Goal: Information Seeking & Learning: Learn about a topic

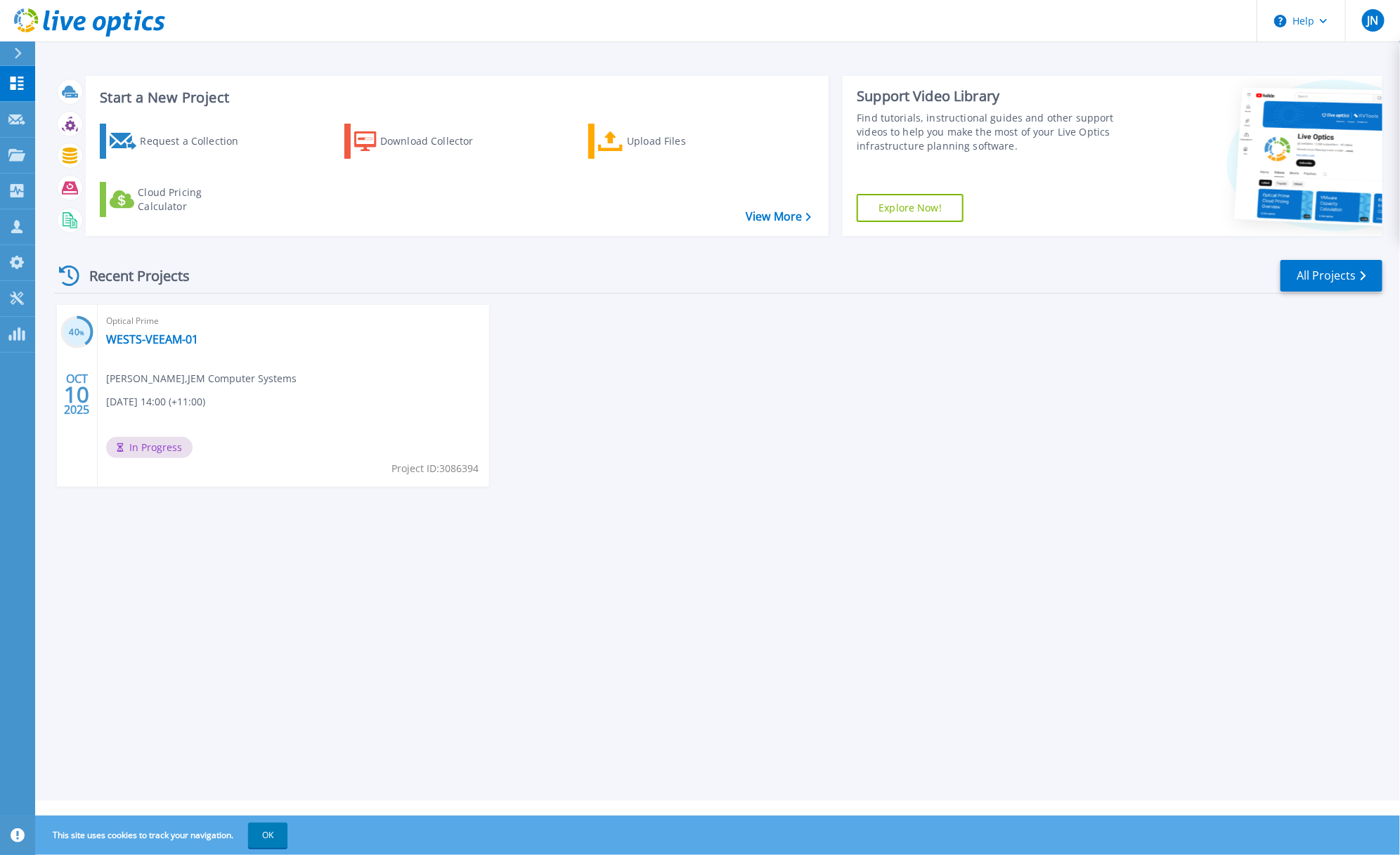
drag, startPoint x: 254, startPoint y: 1, endPoint x: 726, endPoint y: 500, distance: 686.9
click at [742, 521] on div "Recent Projects All Projects 40 % [DATE] Optical Prime WESTS-VEEAM-01 [PERSON_N…" at bounding box center [718, 387] width 1329 height 279
click at [796, 422] on div "40 % [DATE] Optical Prime WESTS-VEEAM-01 [PERSON_NAME] , JEM Computer Systems […" at bounding box center [712, 410] width 1340 height 211
click at [178, 341] on link "WESTS-VEEAM-01" at bounding box center [152, 339] width 92 height 14
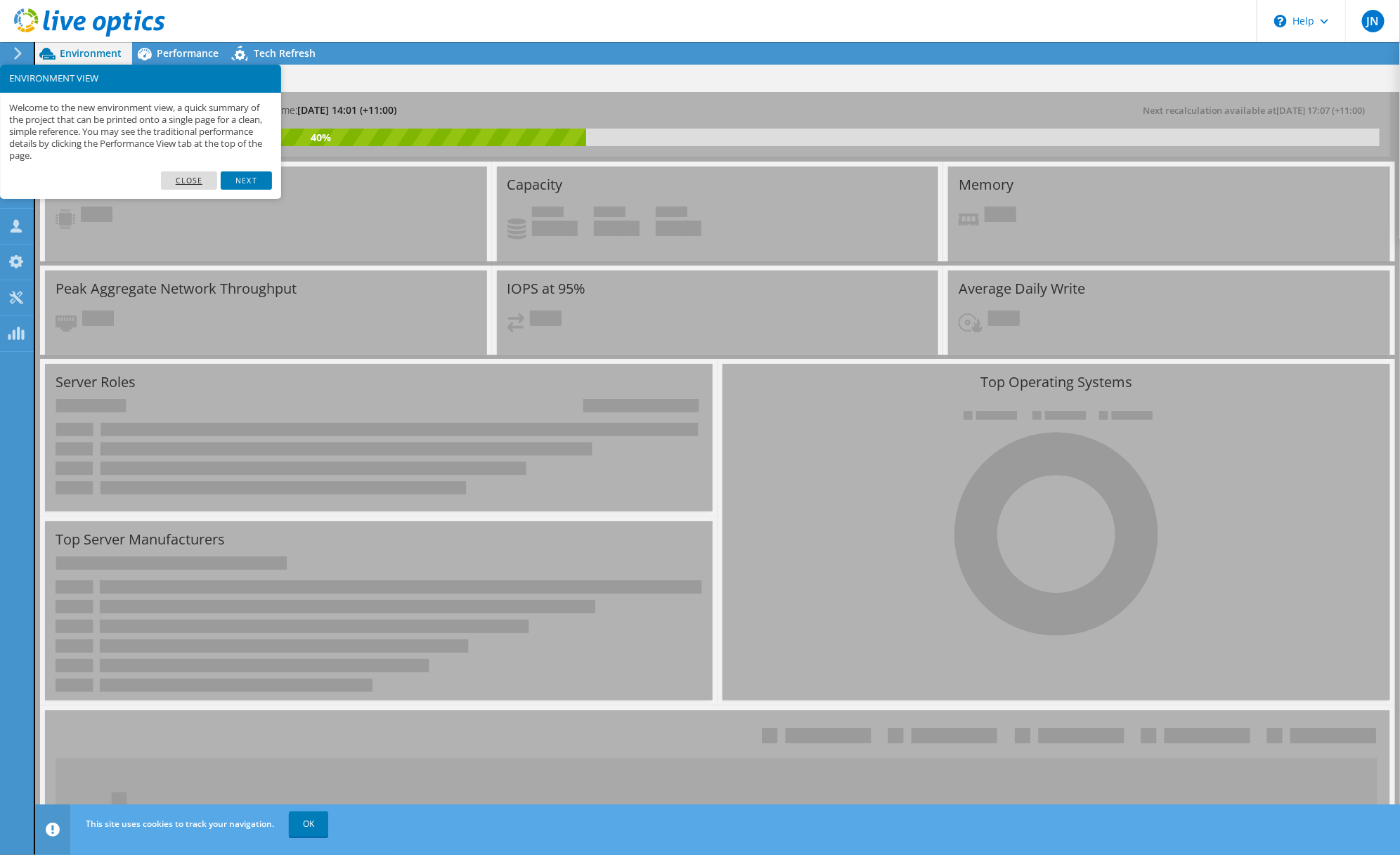
click at [191, 181] on link "Close" at bounding box center [189, 181] width 57 height 18
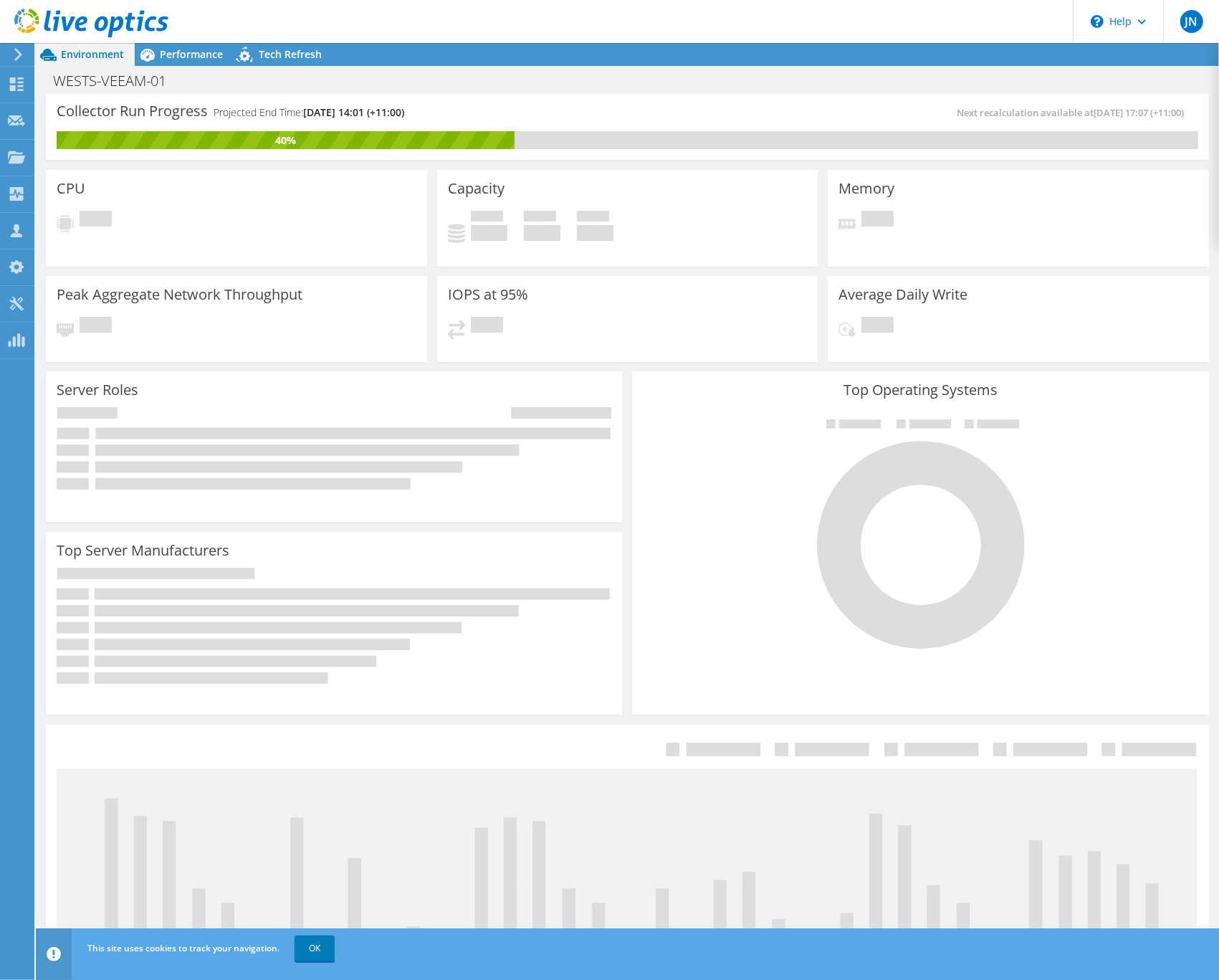
scroll to position [129, 0]
click at [320, 872] on link "OK" at bounding box center [314, 947] width 40 height 25
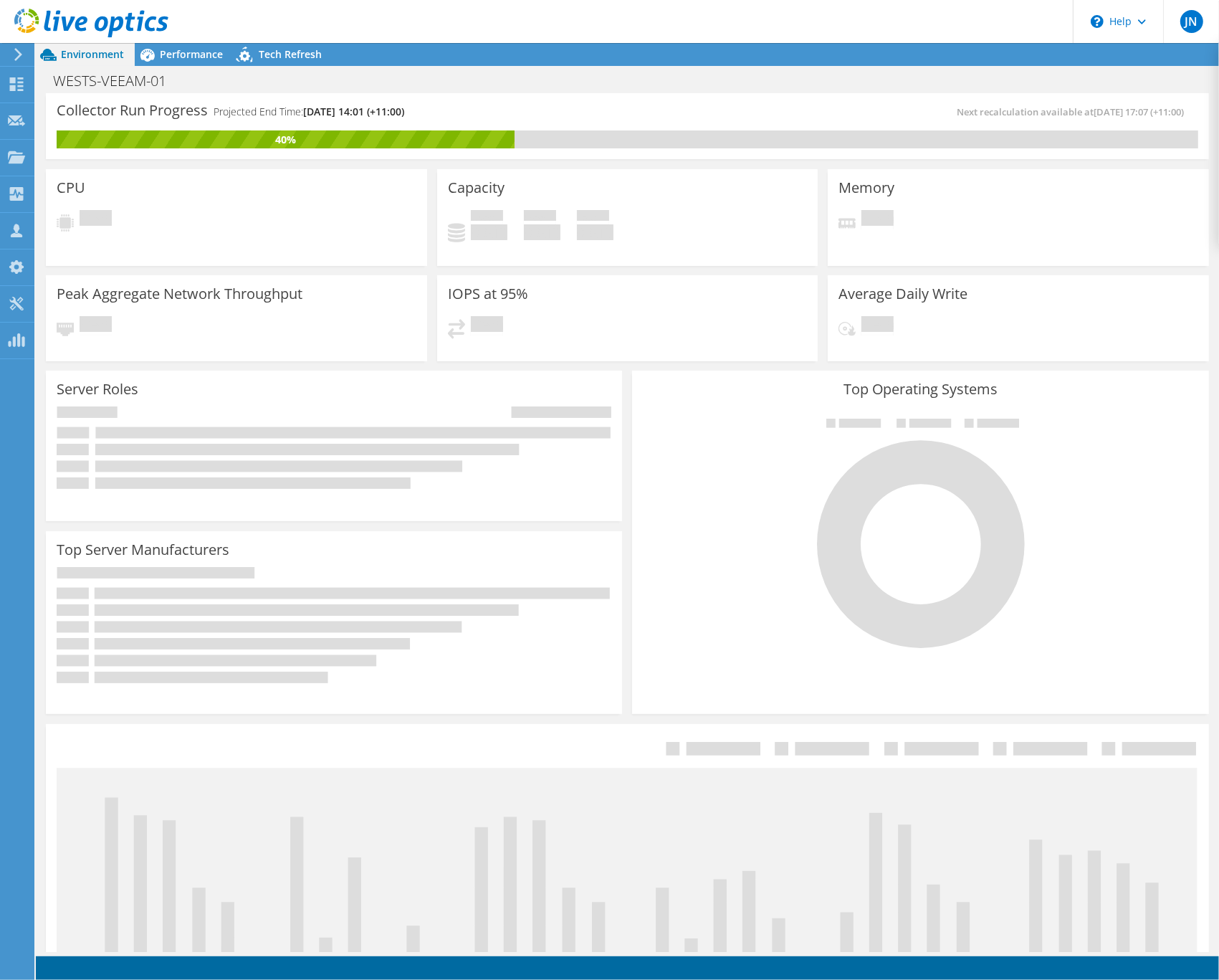
scroll to position [0, 0]
click at [167, 49] on span "Performance" at bounding box center [191, 54] width 63 height 13
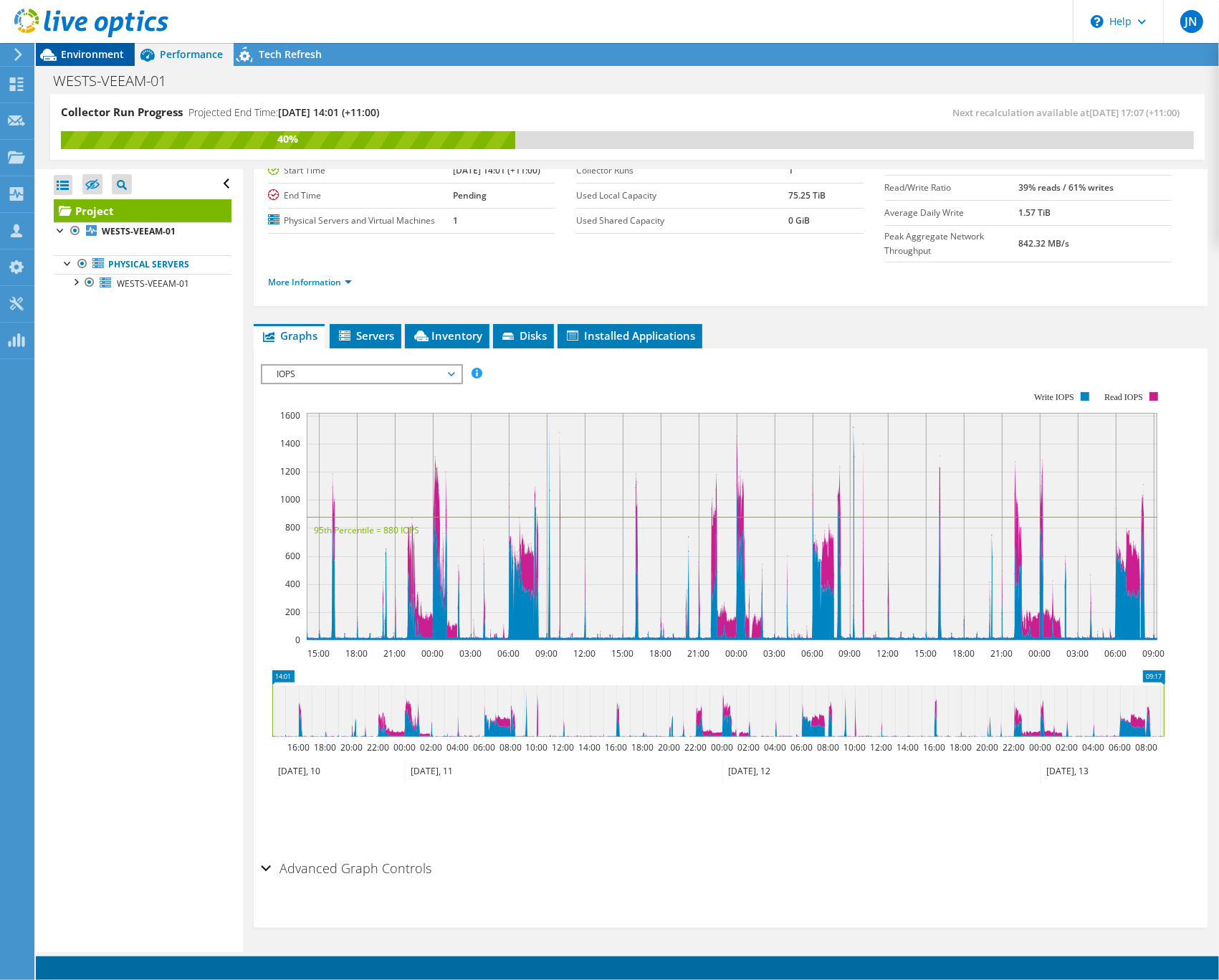
scroll to position [101, 0]
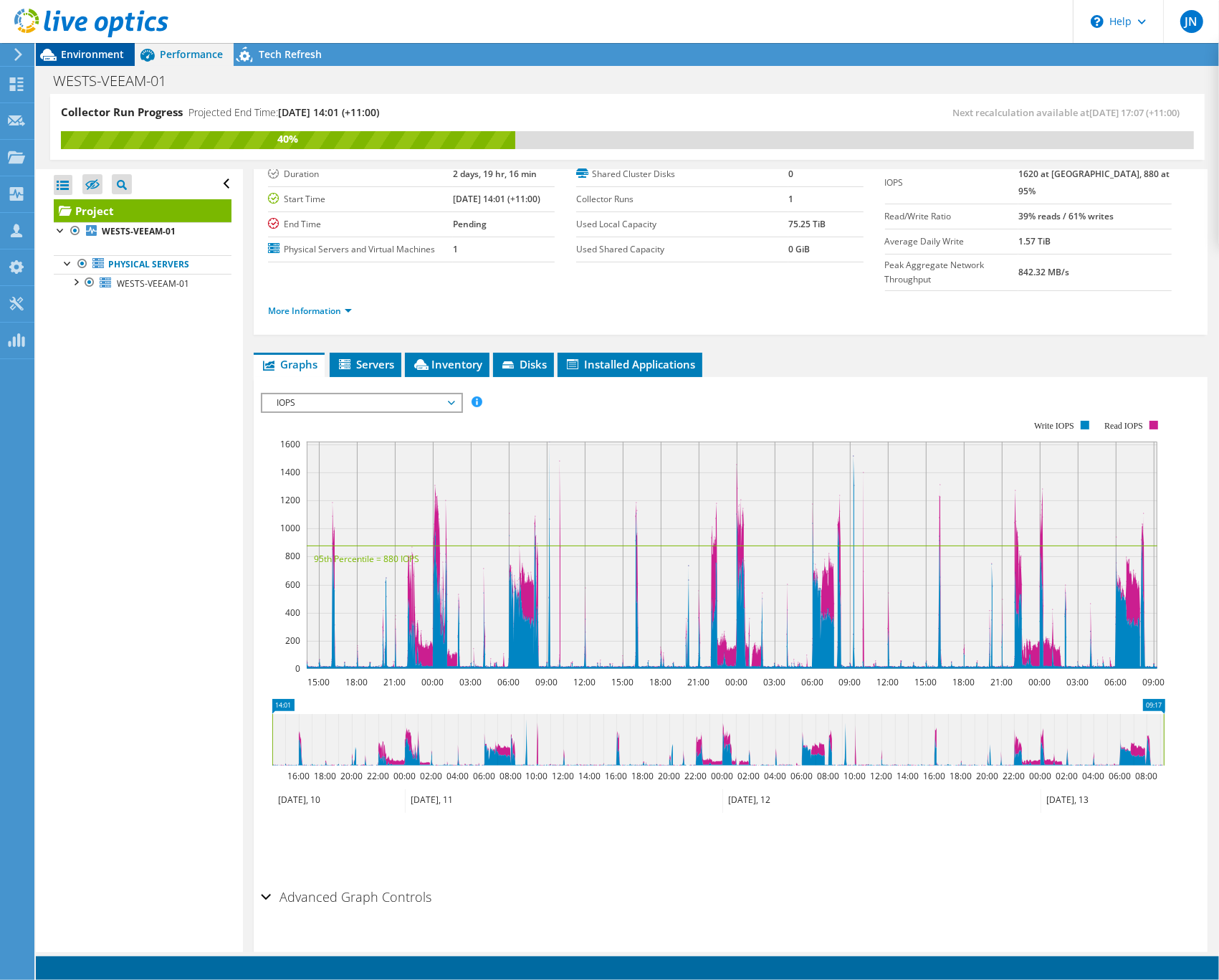
click at [95, 52] on span "Environment" at bounding box center [92, 54] width 63 height 13
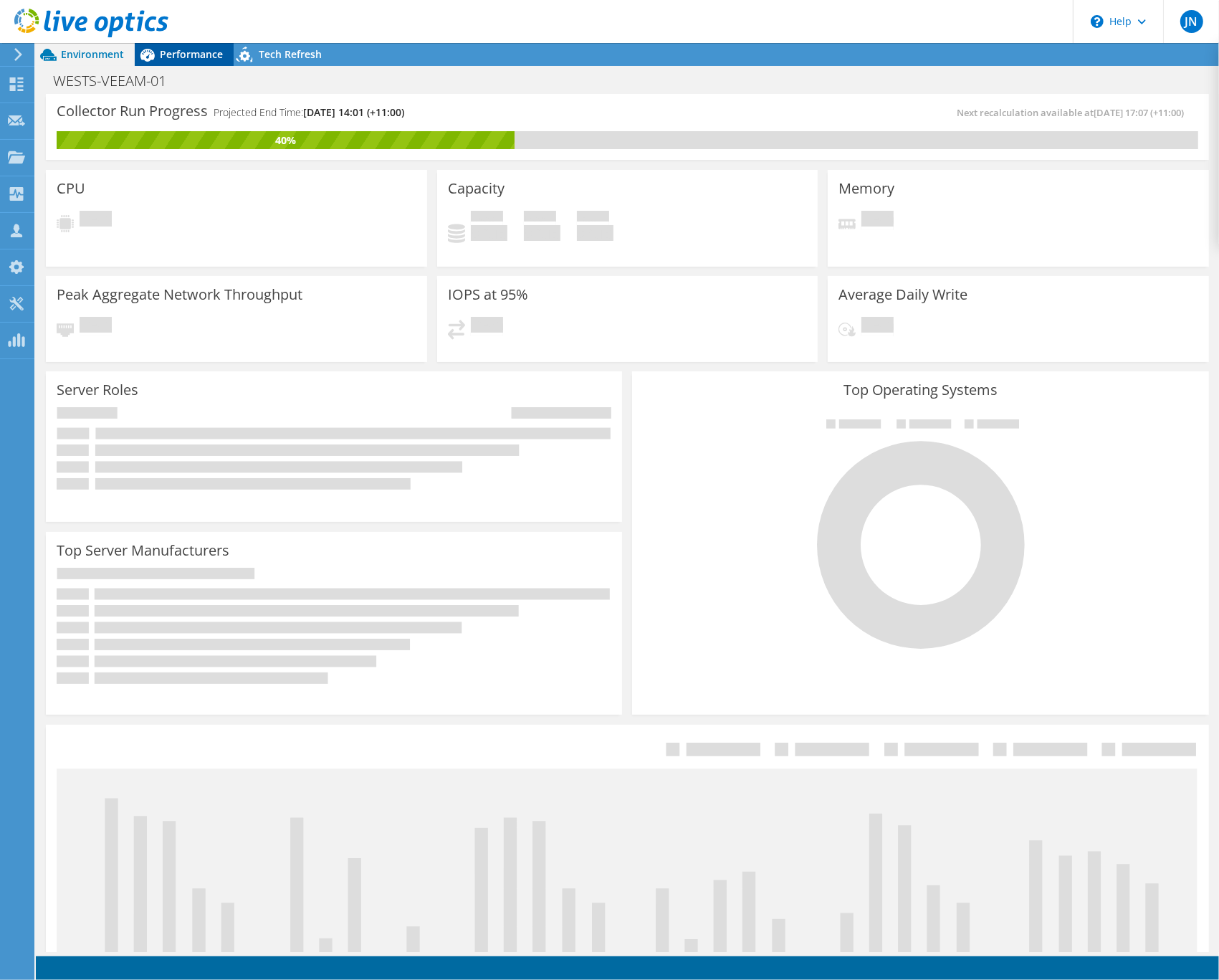
click at [179, 49] on span "Performance" at bounding box center [191, 54] width 63 height 13
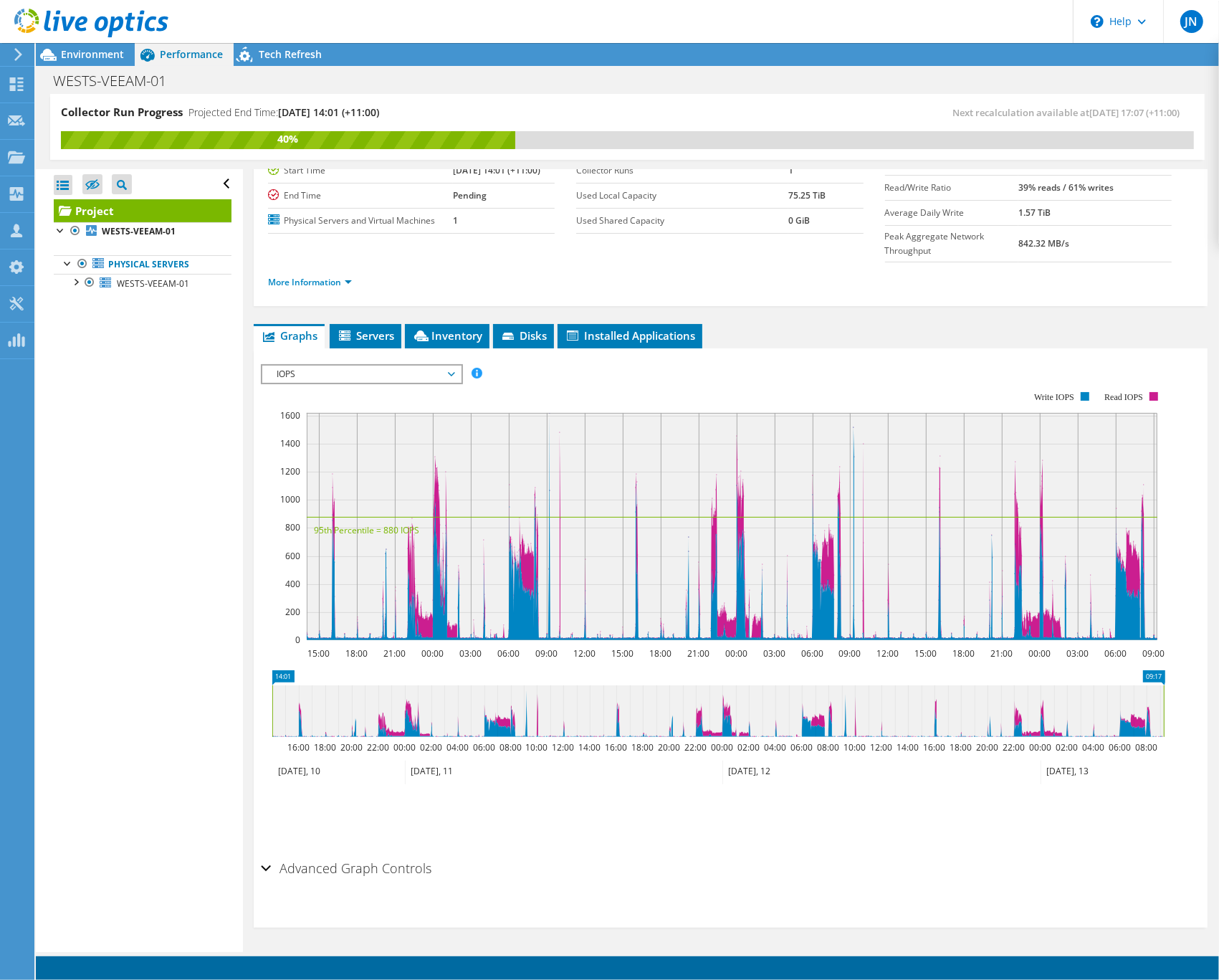
scroll to position [101, 0]
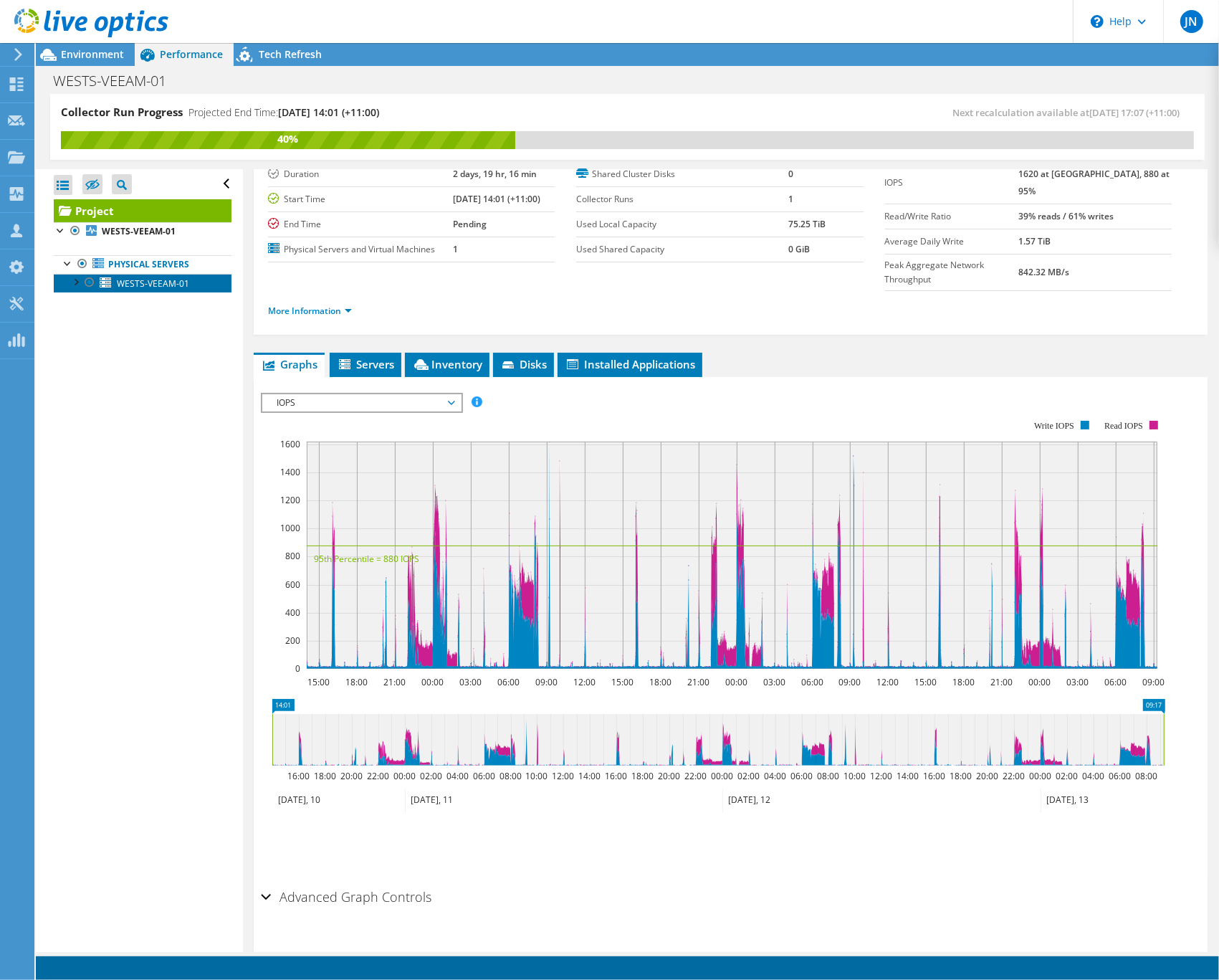
click at [158, 284] on span "WESTS-VEEAM-01" at bounding box center [152, 283] width 72 height 12
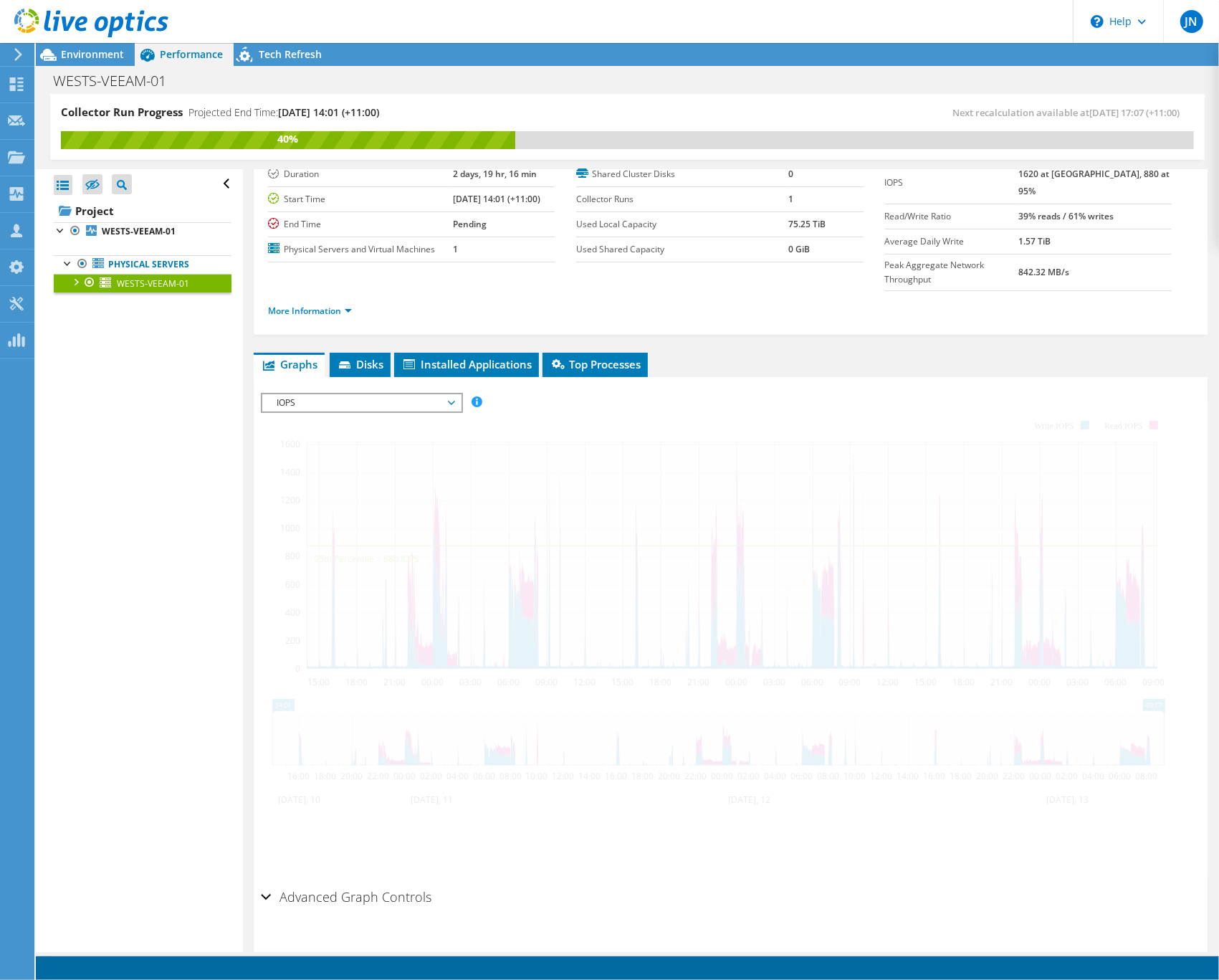
scroll to position [50, 0]
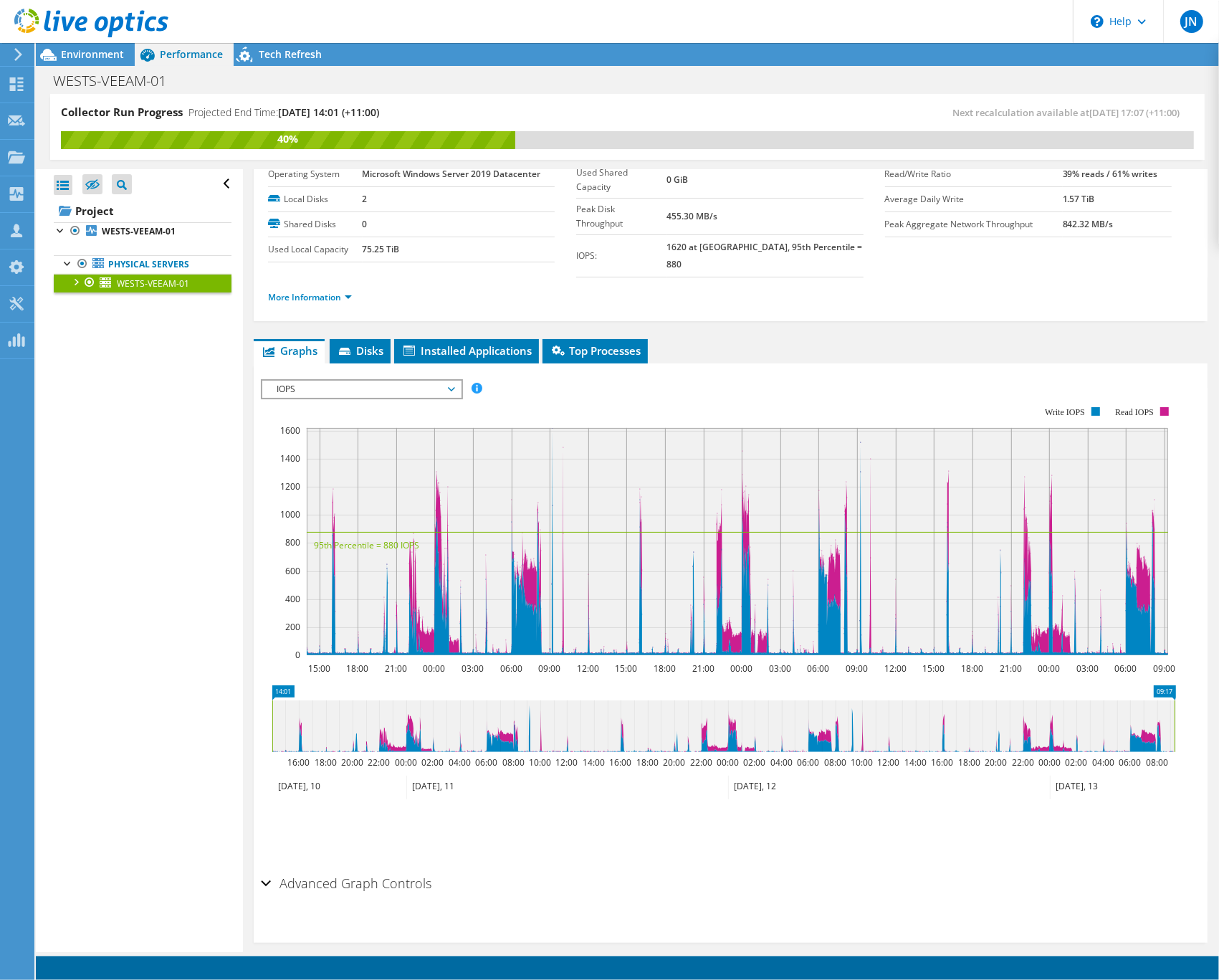
click at [73, 281] on div at bounding box center [74, 281] width 14 height 14
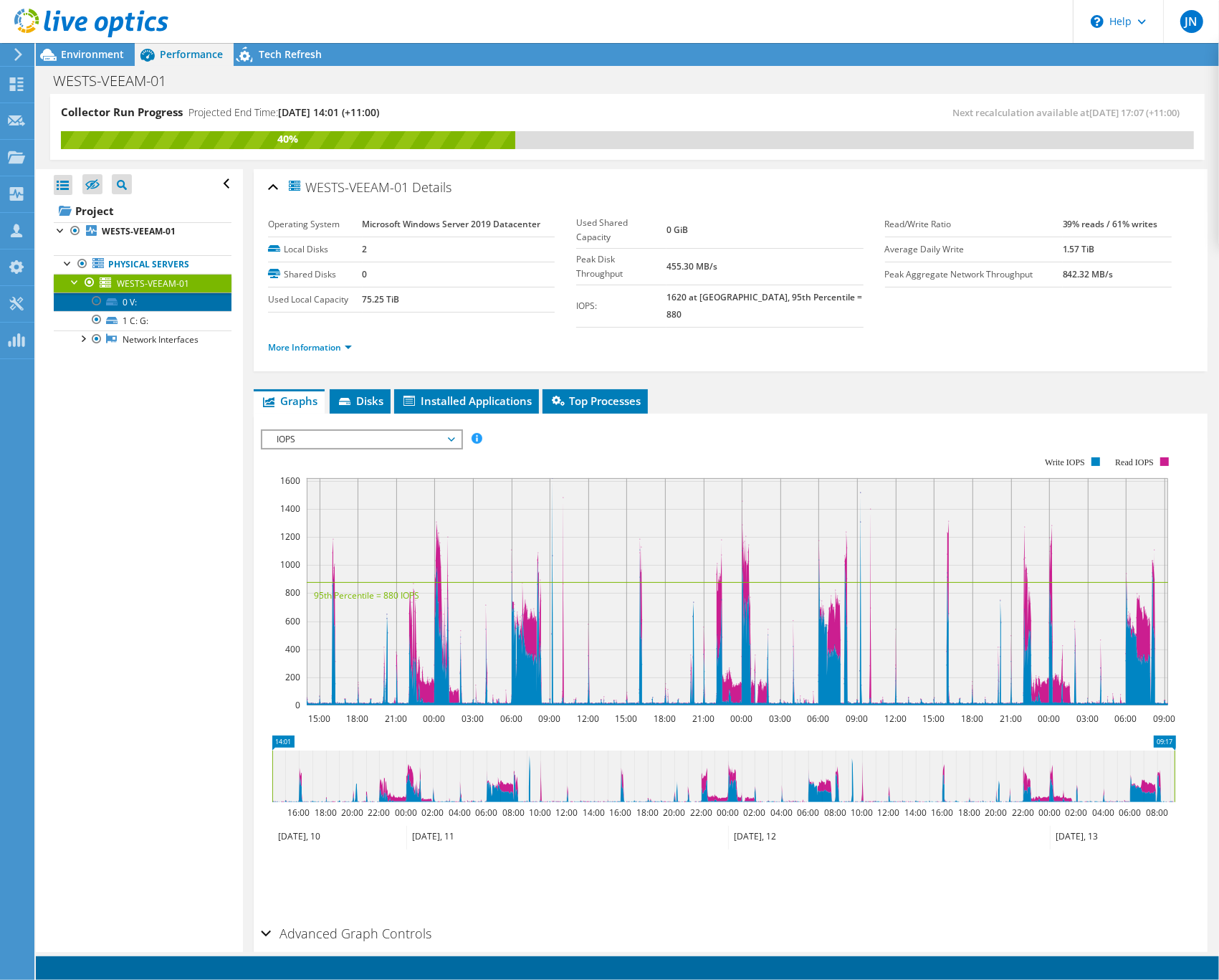
click at [166, 295] on link "0 V:" at bounding box center [142, 302] width 178 height 19
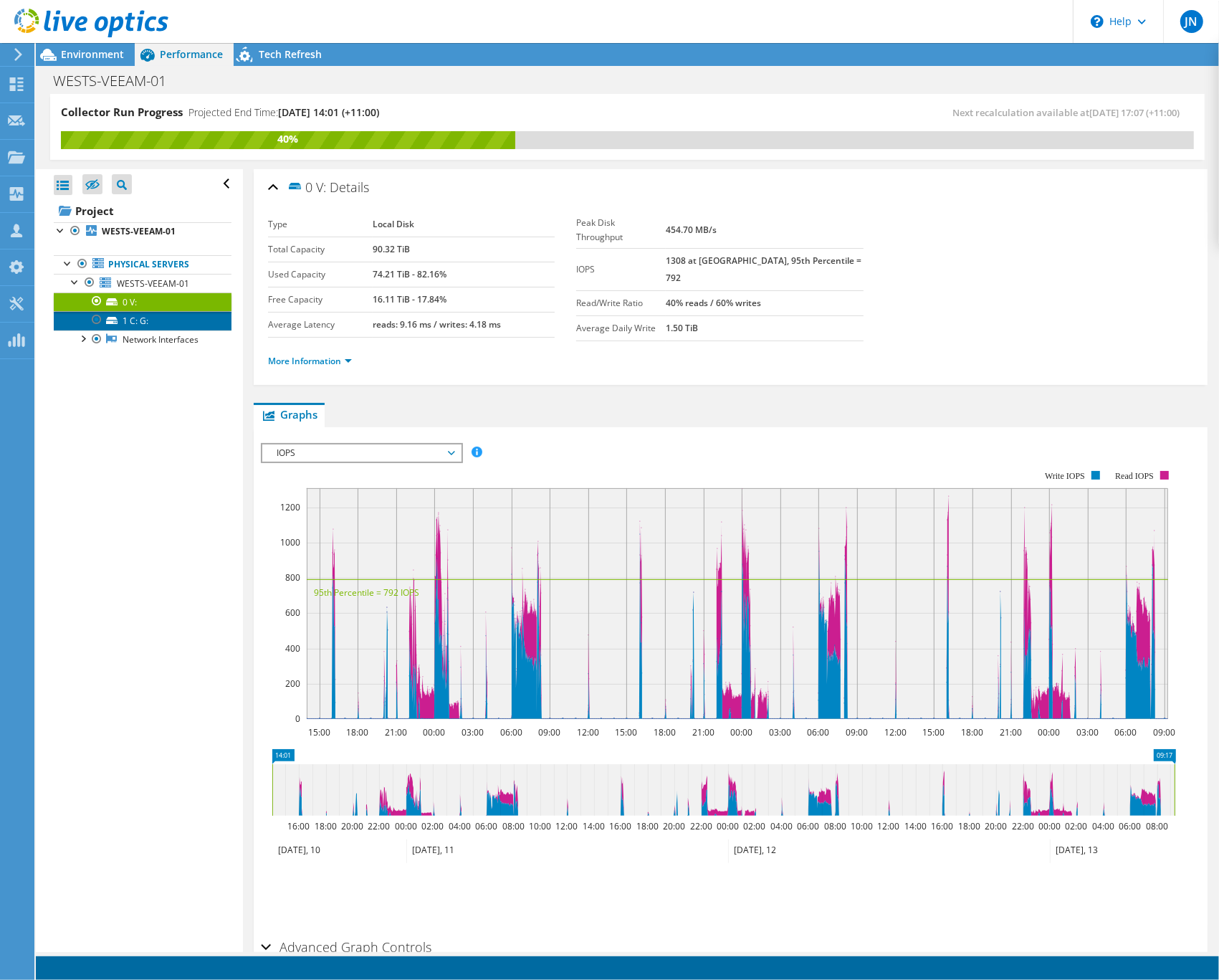
click at [172, 316] on link "1 C: G:" at bounding box center [142, 320] width 178 height 19
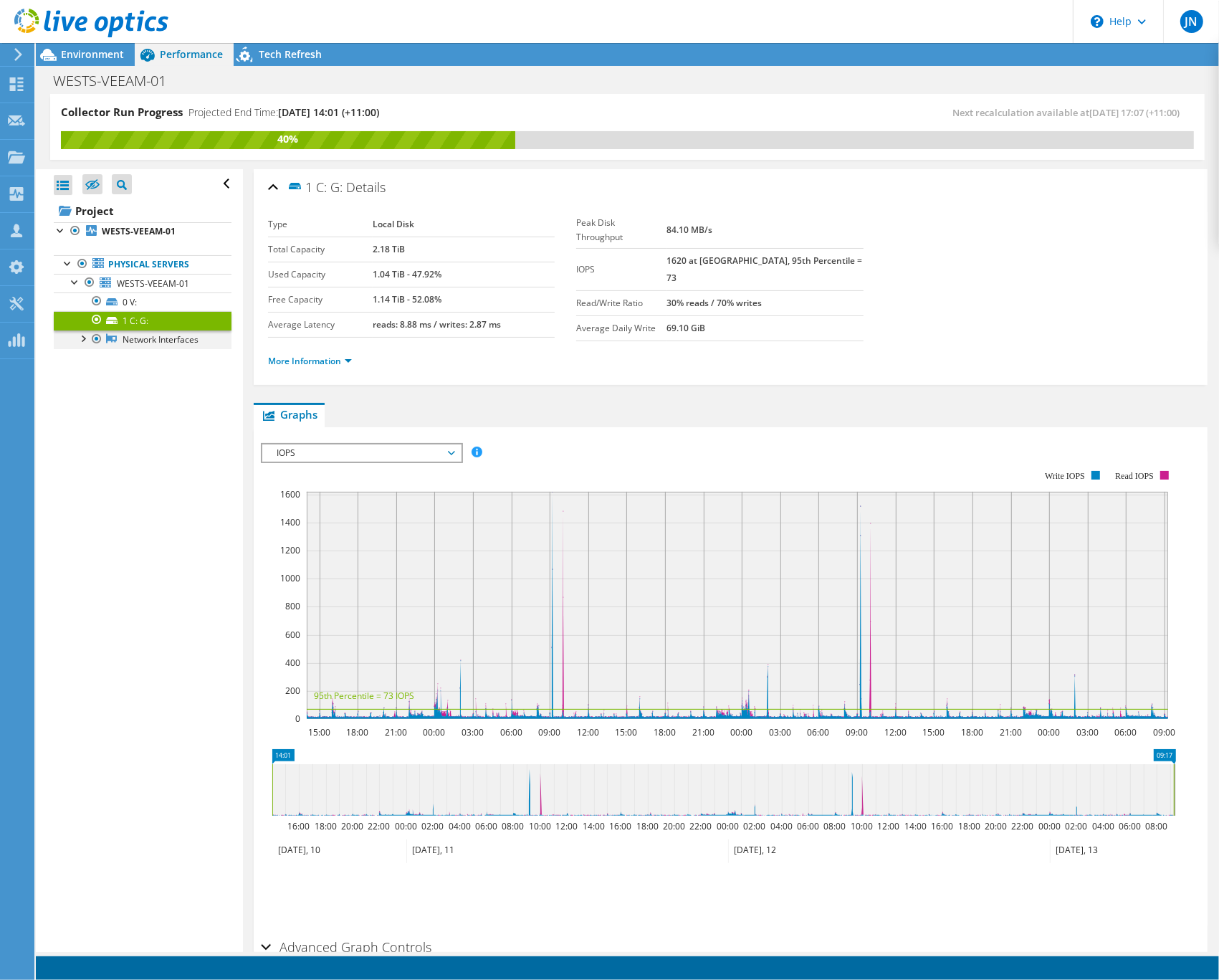
click at [80, 341] on div at bounding box center [82, 337] width 14 height 14
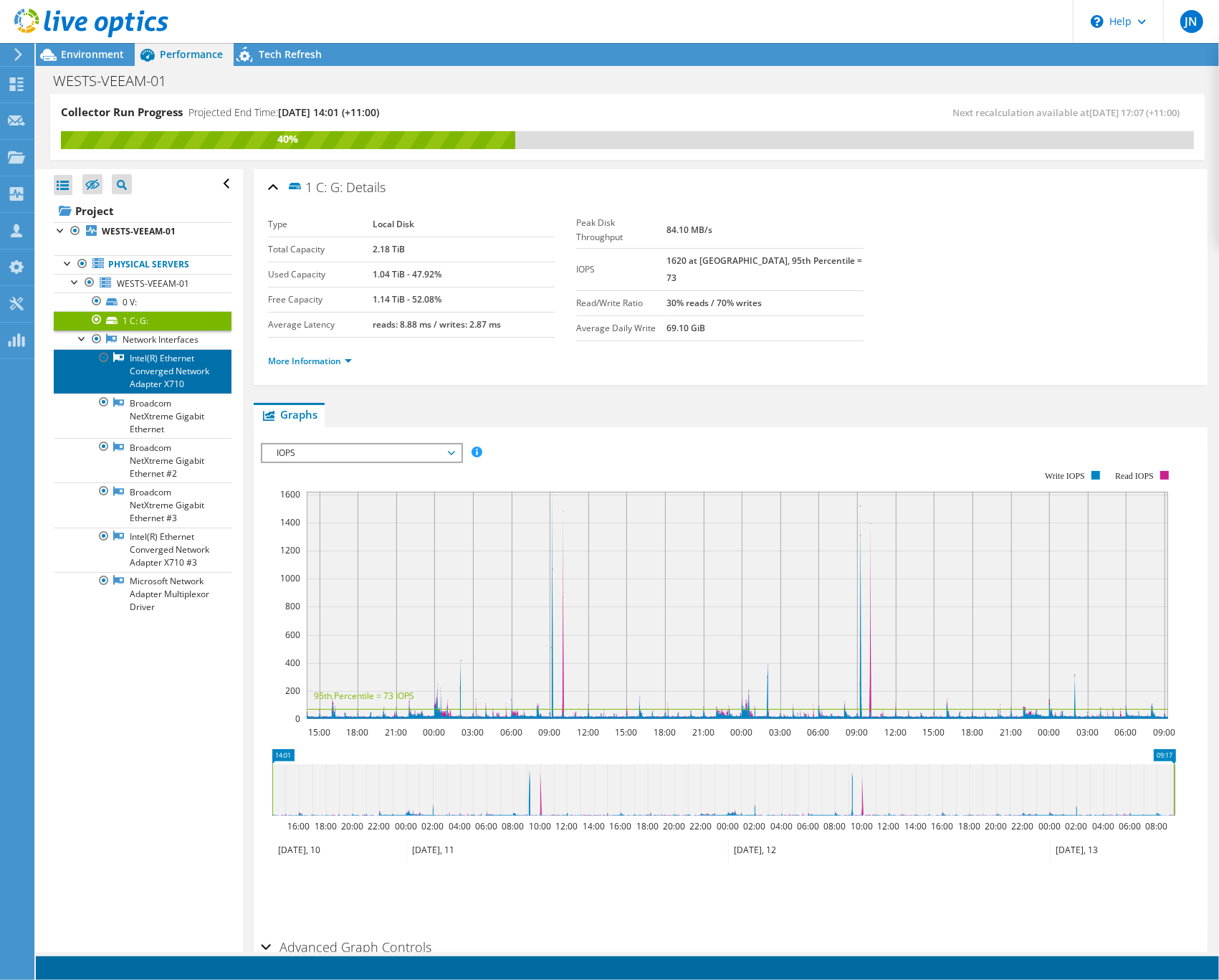
click at [161, 382] on link "Intel(R) Ethernet Converged Network Adapter X710" at bounding box center [142, 371] width 178 height 44
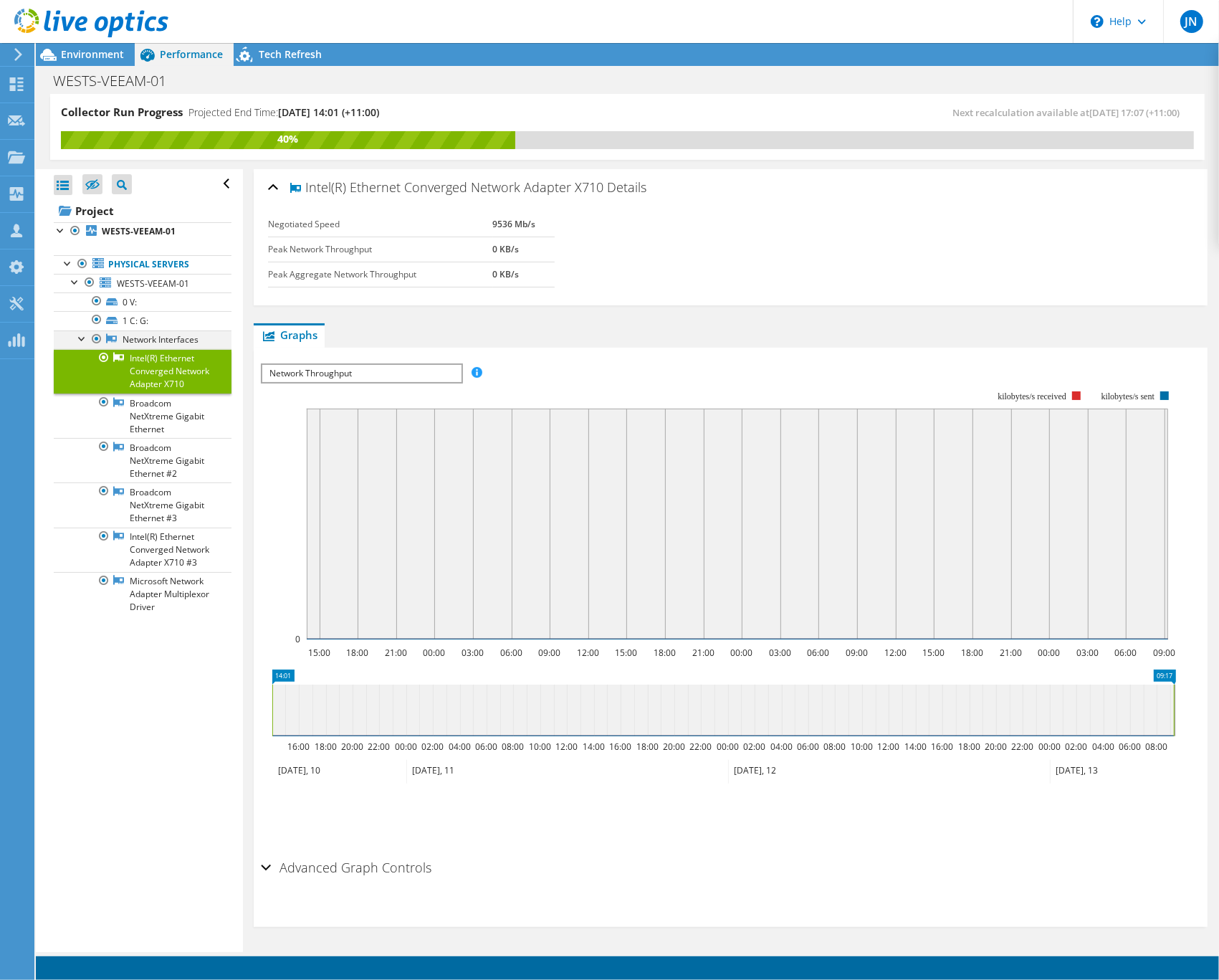
click at [76, 338] on div at bounding box center [82, 337] width 14 height 14
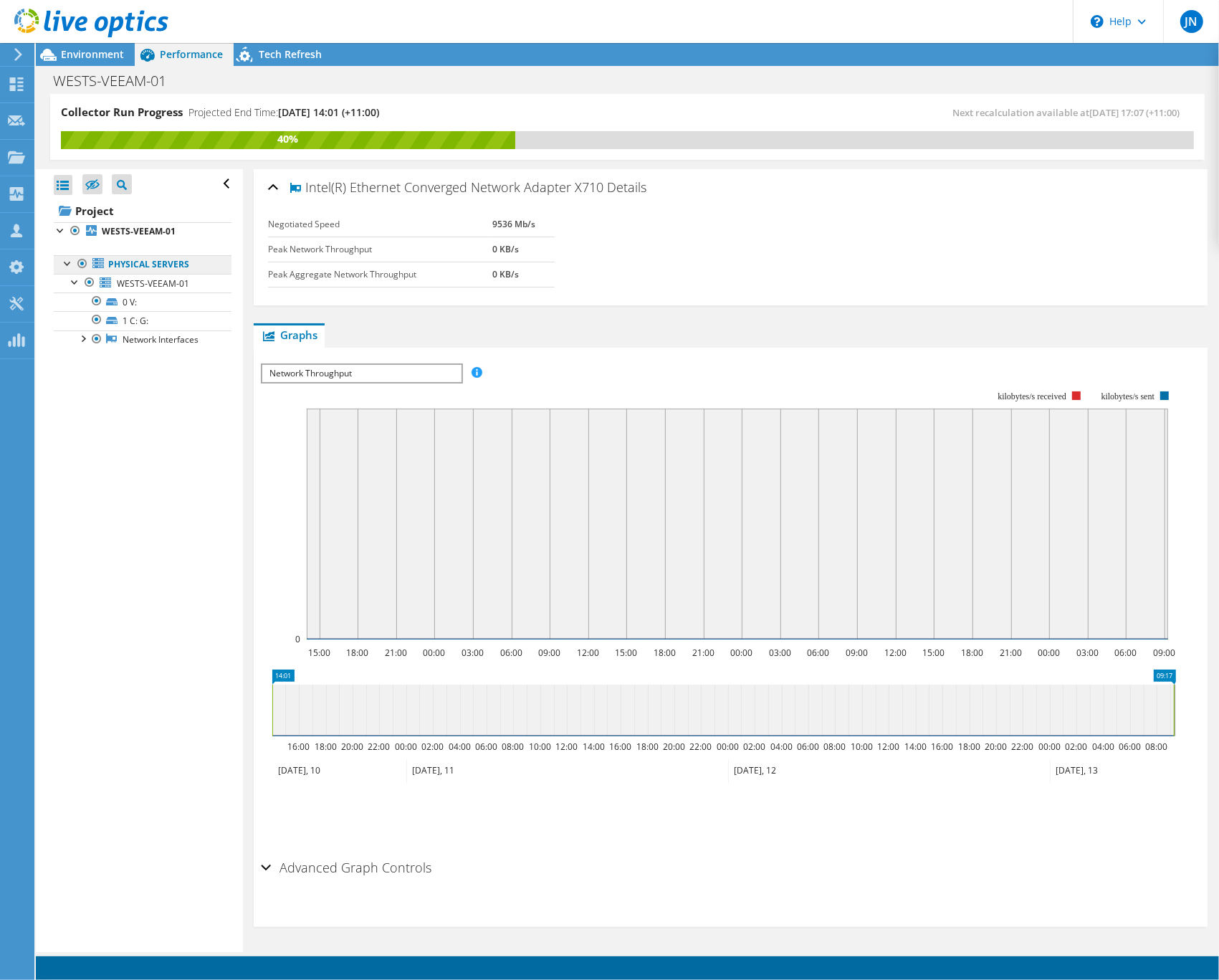
click at [173, 273] on link "Physical Servers" at bounding box center [142, 265] width 178 height 19
click at [170, 283] on span "WESTS-VEEAM-01" at bounding box center [152, 283] width 72 height 12
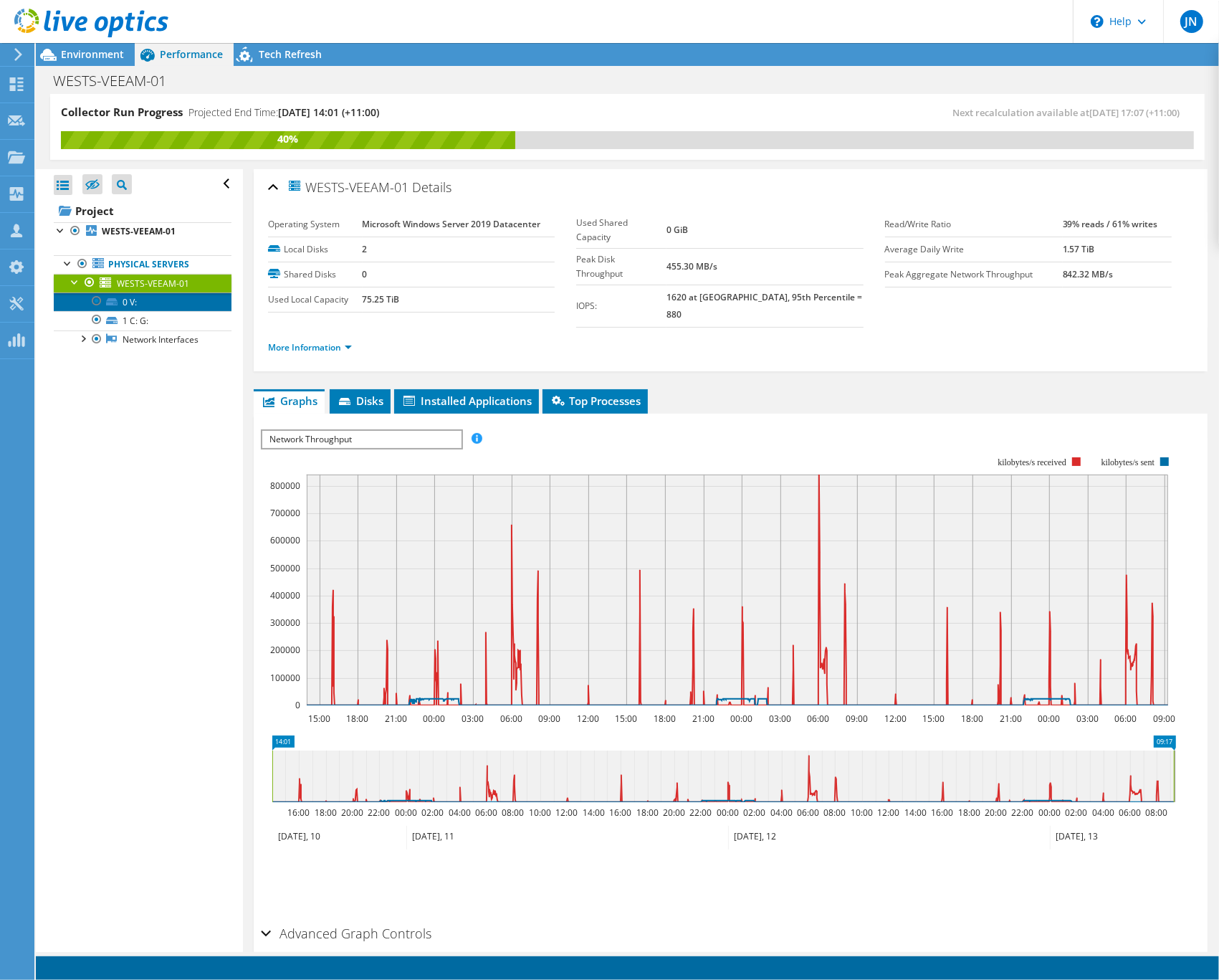
click at [136, 305] on link "0 V:" at bounding box center [142, 302] width 178 height 19
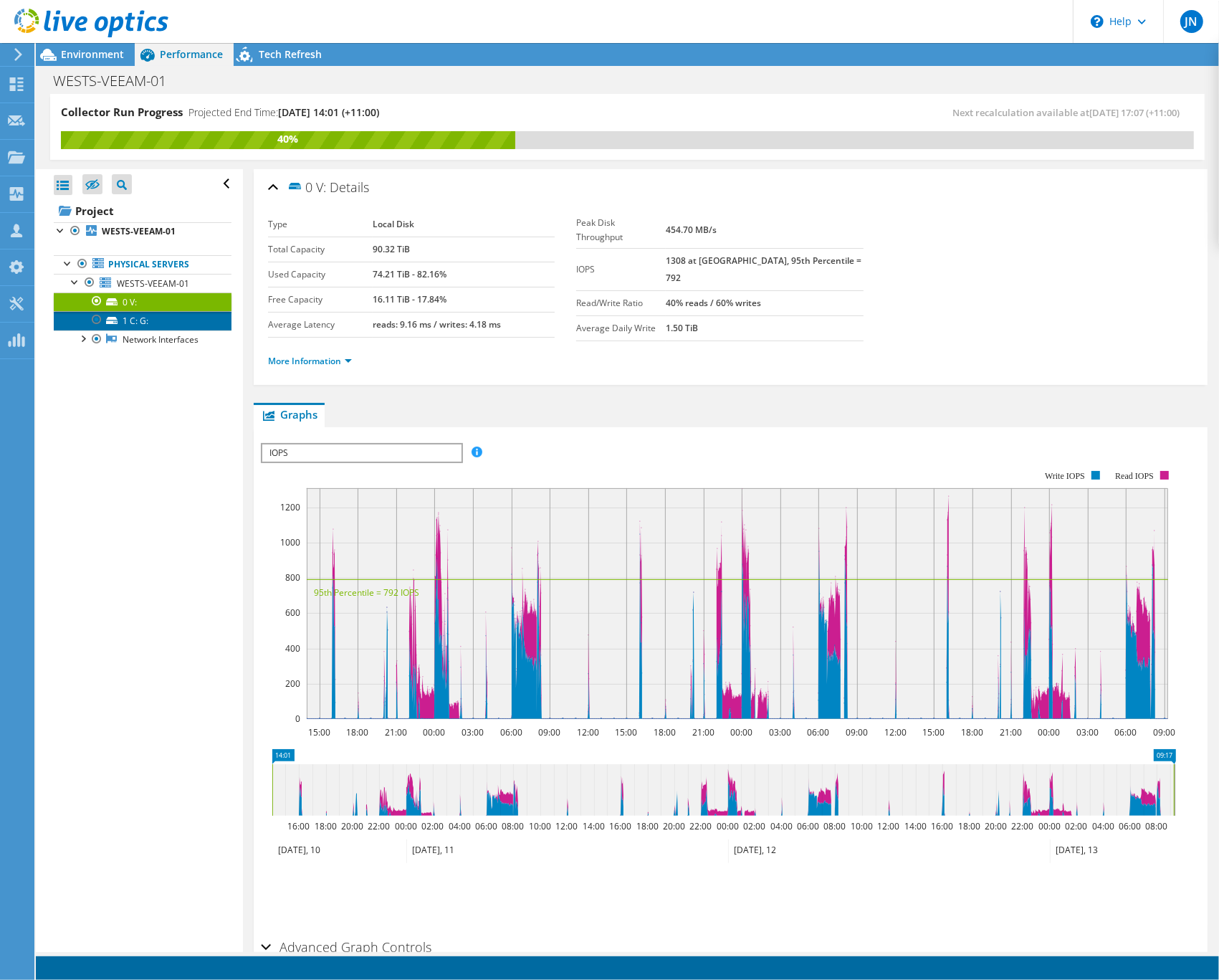
click at [155, 324] on link "1 C: G:" at bounding box center [142, 320] width 178 height 19
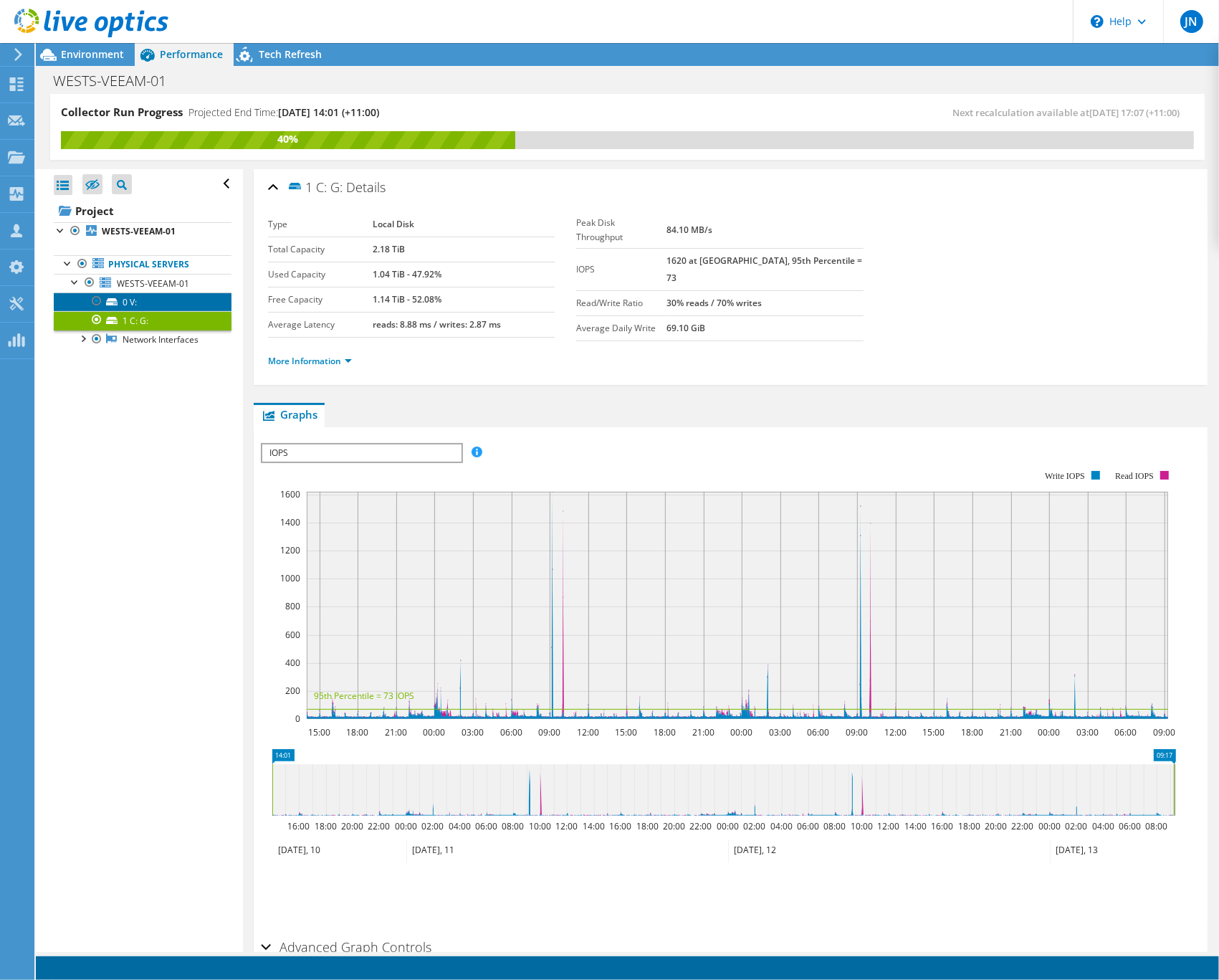
click at [165, 303] on link "0 V:" at bounding box center [142, 302] width 178 height 19
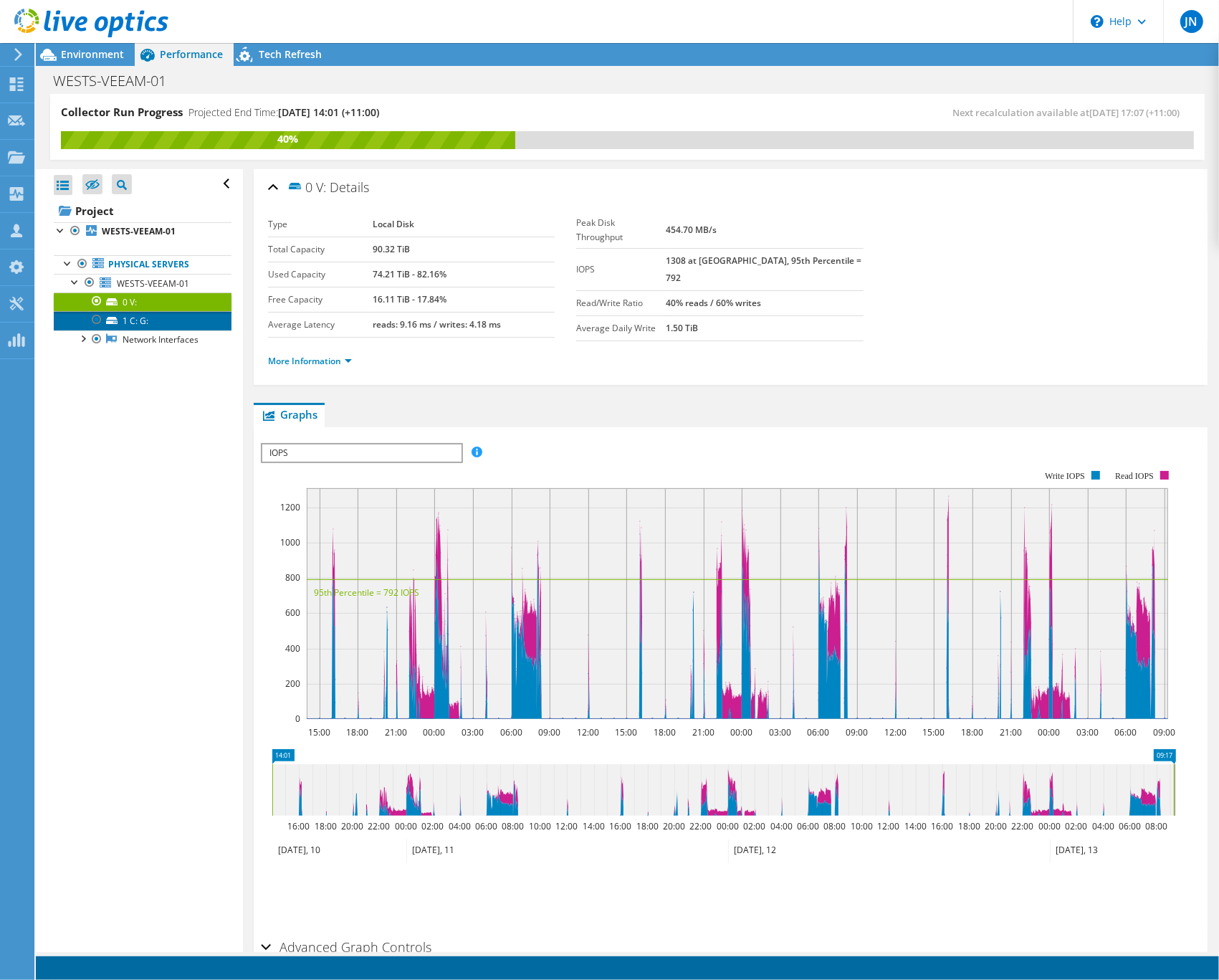
click at [163, 324] on link "1 C: G:" at bounding box center [142, 320] width 178 height 19
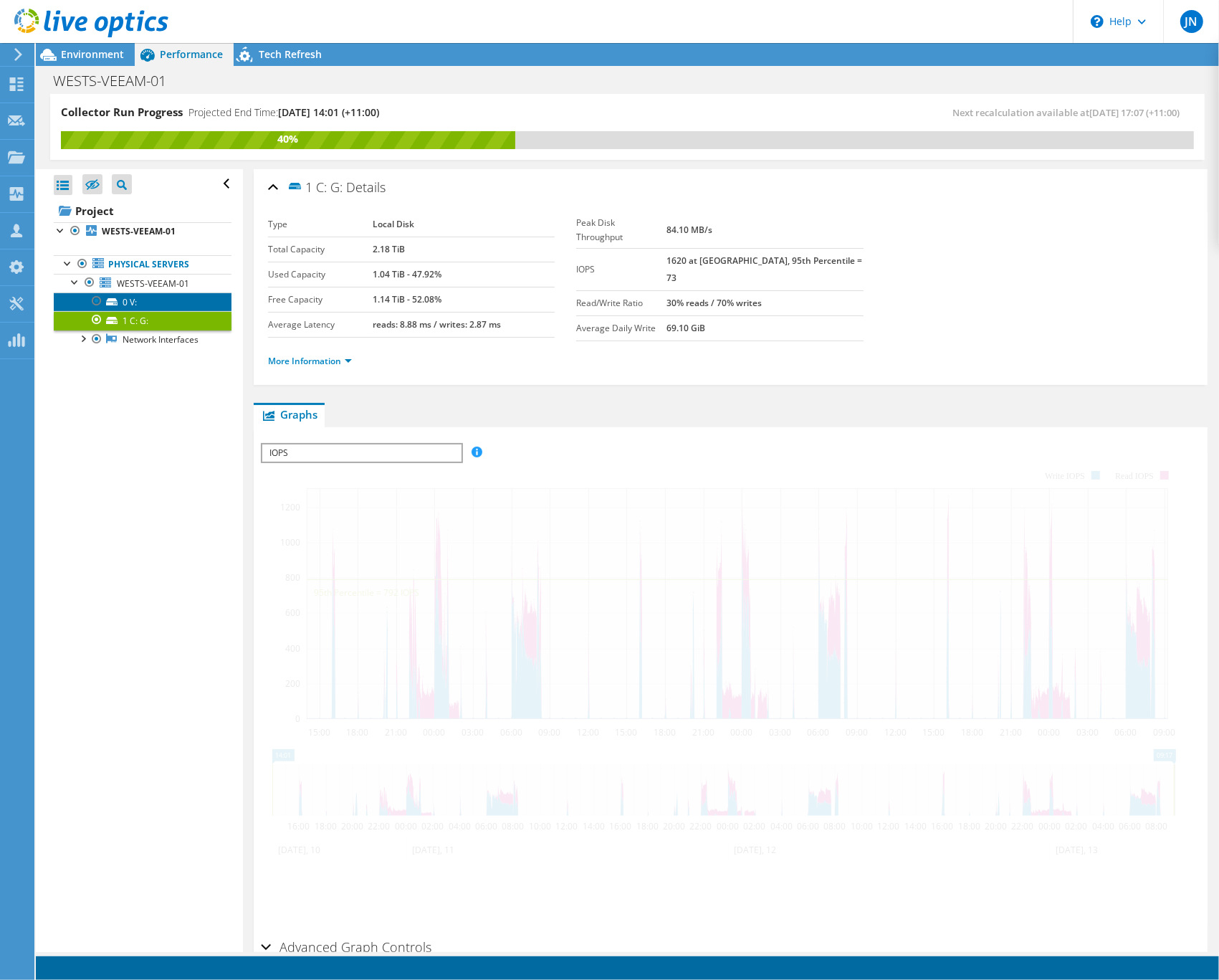
click at [168, 301] on link "0 V:" at bounding box center [142, 302] width 178 height 19
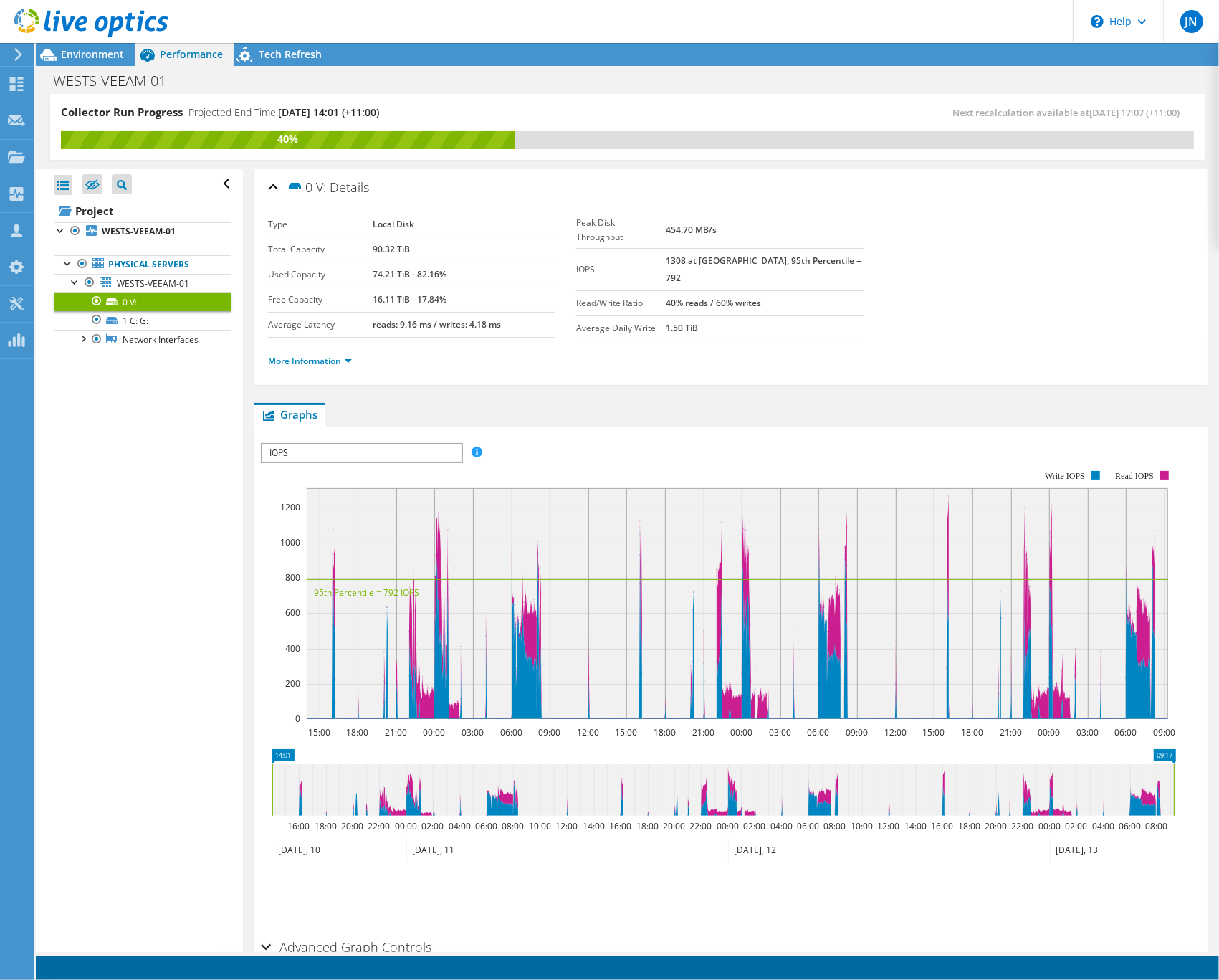
click at [576, 223] on label "Peak Disk Throughput" at bounding box center [620, 230] width 89 height 28
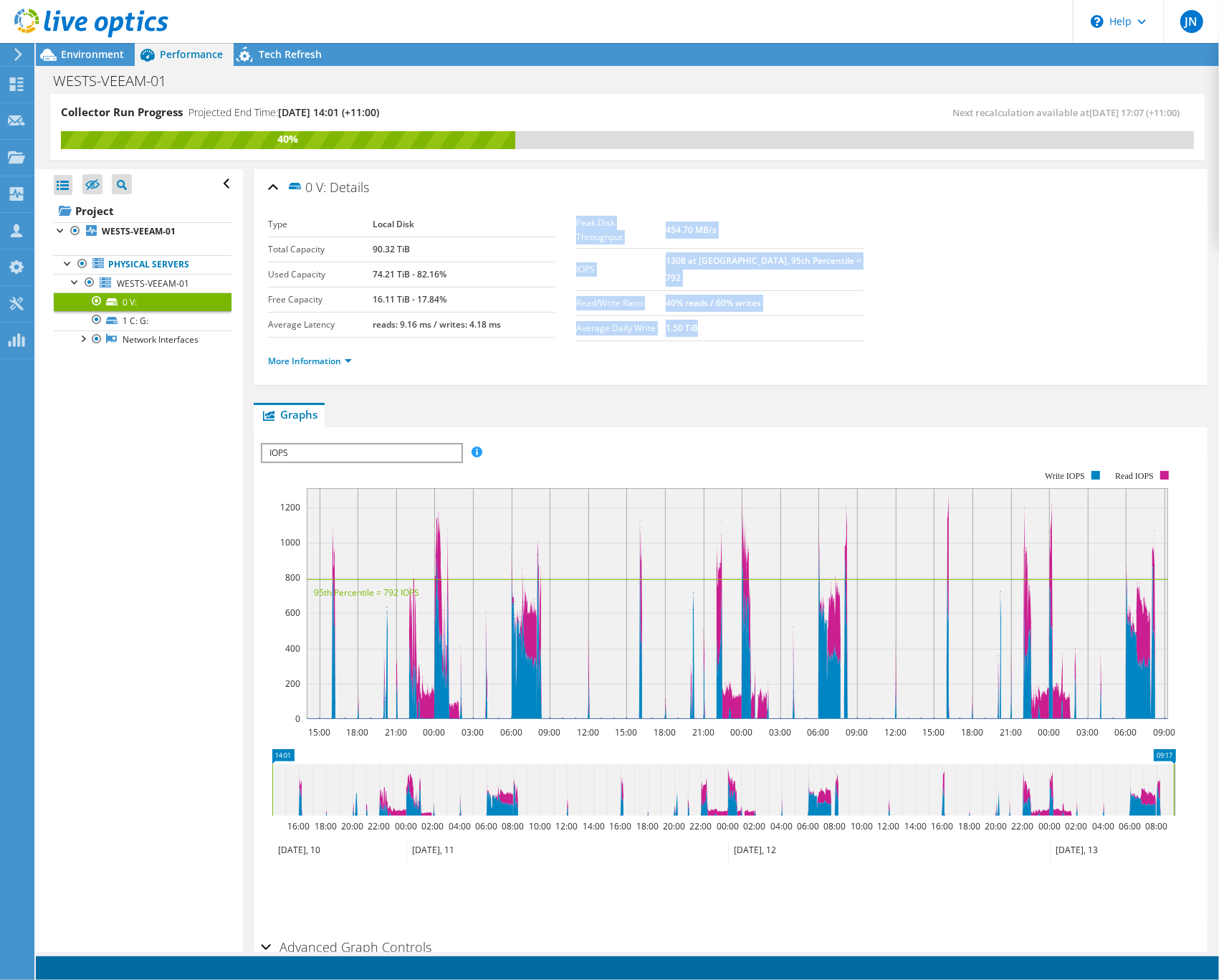
drag, startPoint x: 571, startPoint y: 223, endPoint x: 807, endPoint y: 290, distance: 245.3
click at [807, 290] on tbody "Peak Disk Throughput 454.70 MB/s IOPS 1308 at [GEOGRAPHIC_DATA], 95th Percentil…" at bounding box center [719, 276] width 286 height 129
copy tbody "Peak Disk Throughput 454.70 MB/s IOPS 1308 at [GEOGRAPHIC_DATA], 95th Percentil…"
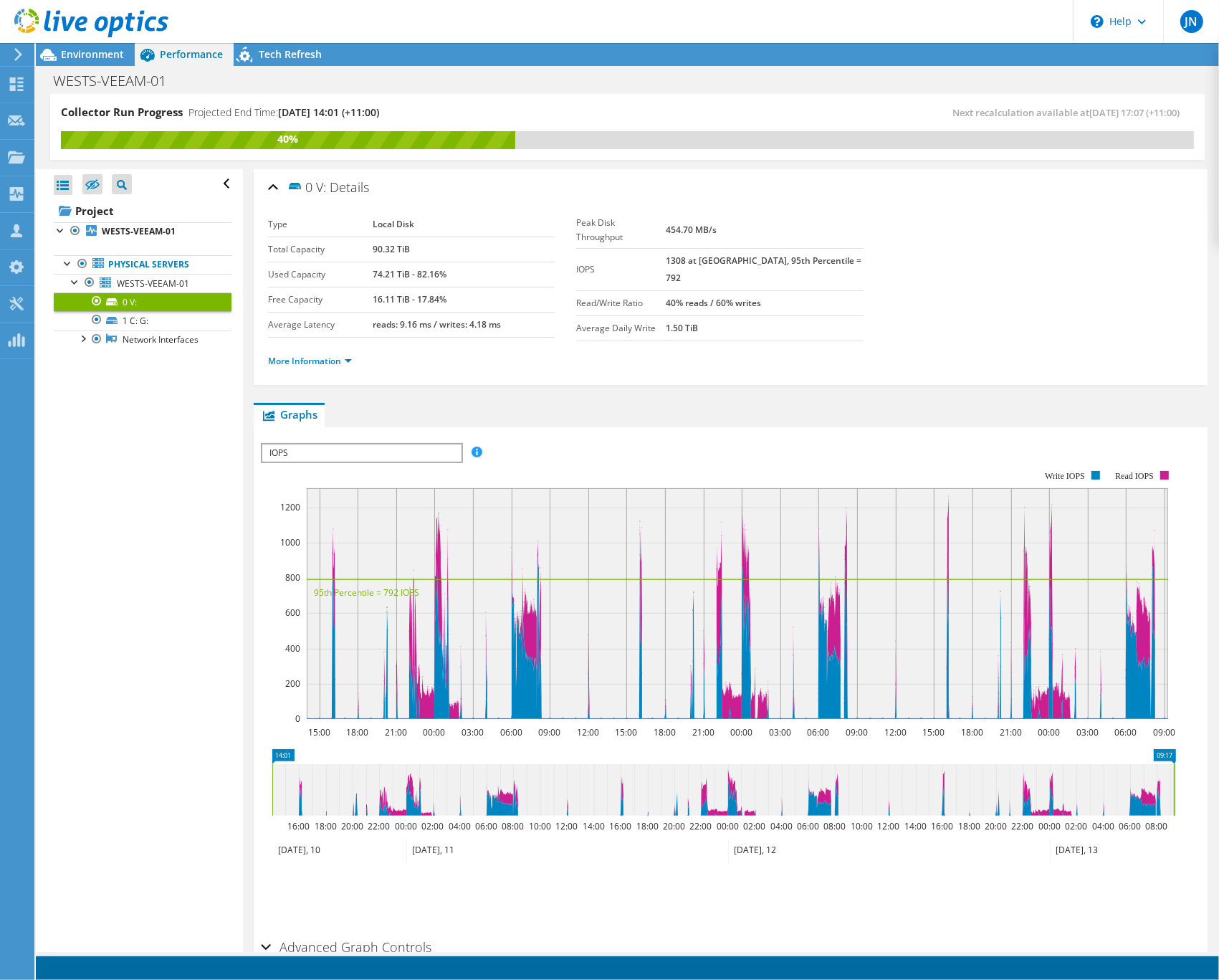
click at [574, 360] on ul "More Information" at bounding box center [730, 359] width 925 height 20
click at [124, 321] on link "1 C: G:" at bounding box center [142, 320] width 178 height 19
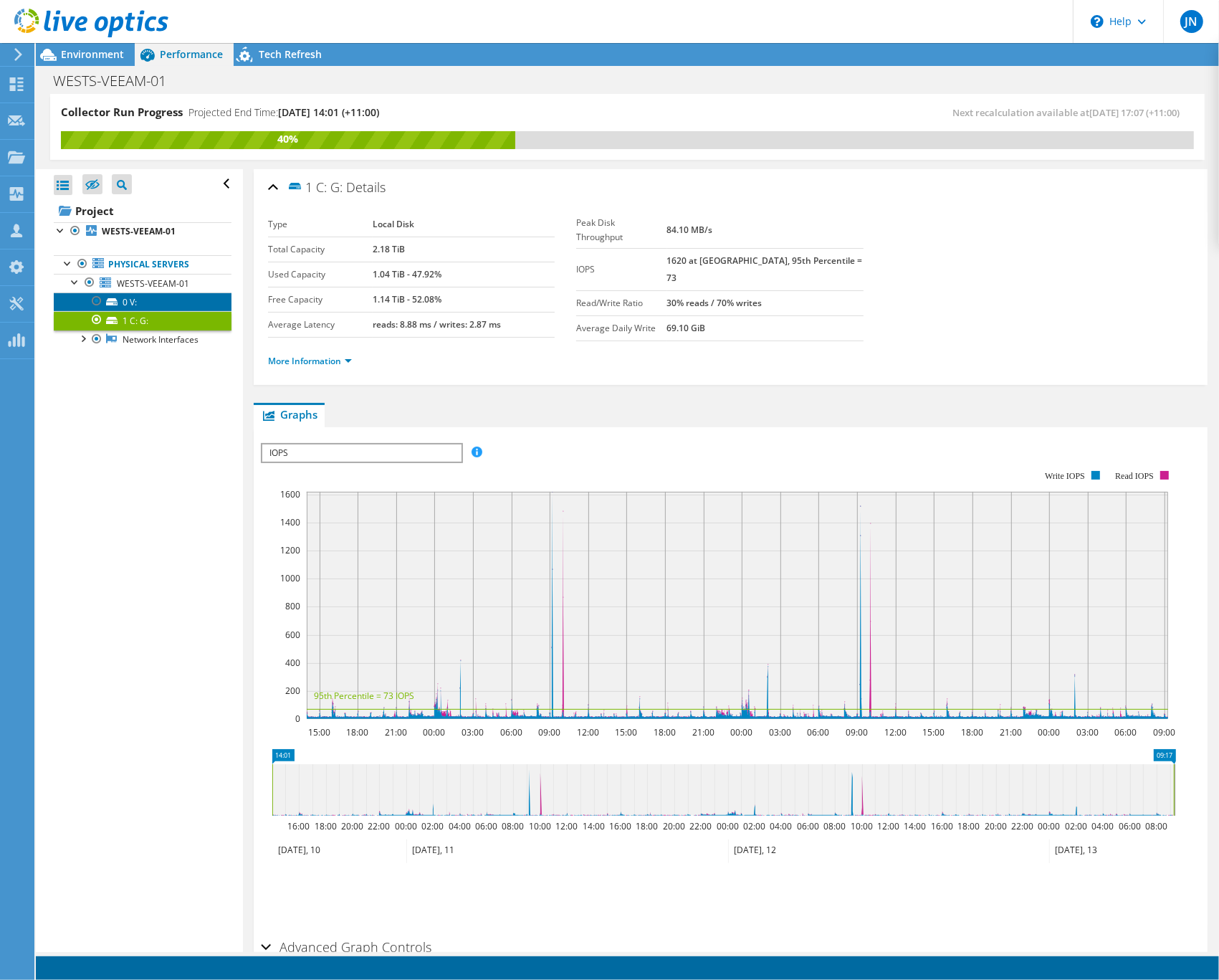
click at [174, 298] on link "0 V:" at bounding box center [142, 302] width 178 height 19
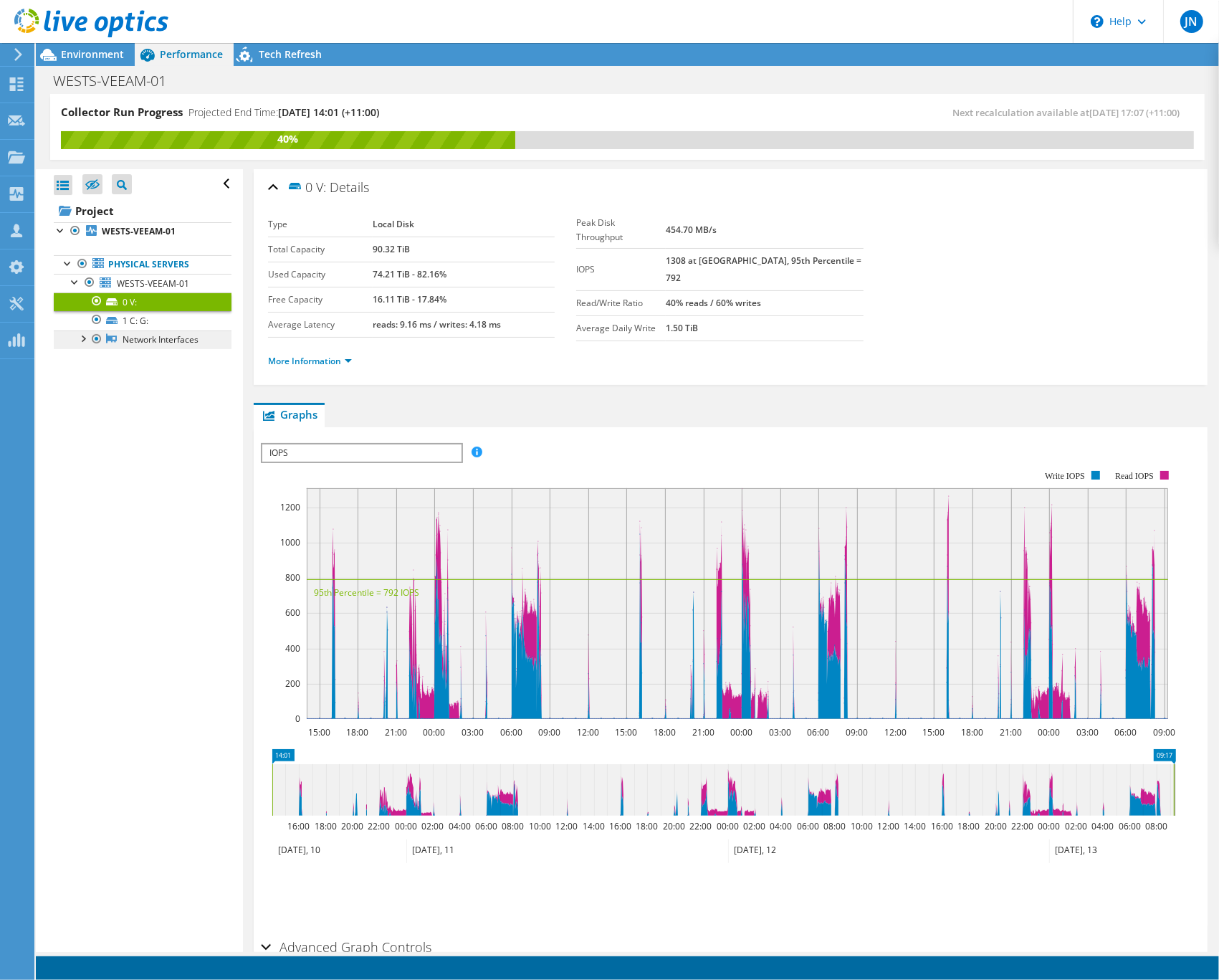
click at [140, 347] on link "Network Interfaces" at bounding box center [142, 340] width 178 height 19
click at [81, 343] on div at bounding box center [82, 337] width 14 height 14
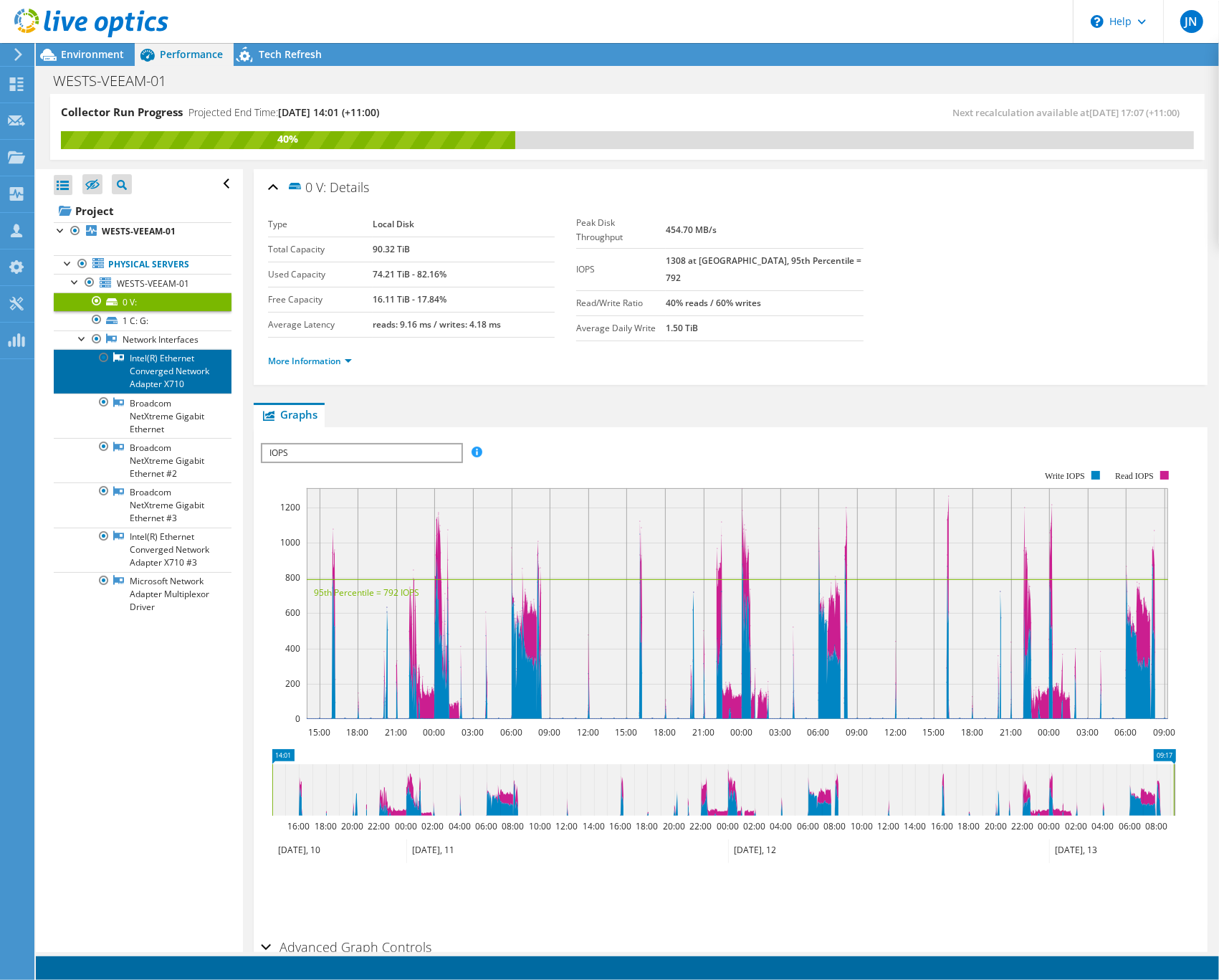
click at [166, 371] on link "Intel(R) Ethernet Converged Network Adapter X710" at bounding box center [142, 371] width 178 height 44
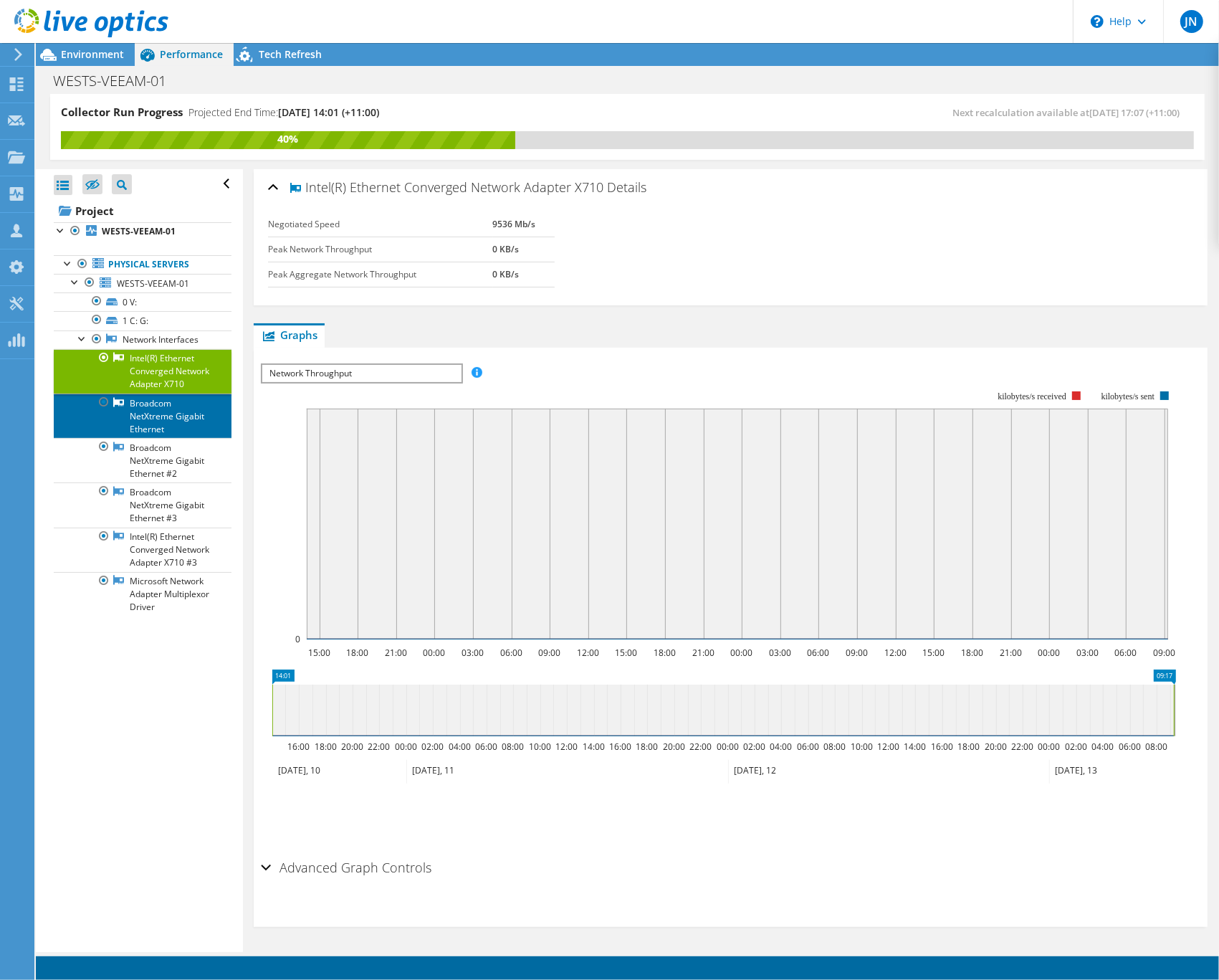
click at [164, 435] on link "Broadcom NetXtreme Gigabit Ethernet" at bounding box center [142, 415] width 178 height 44
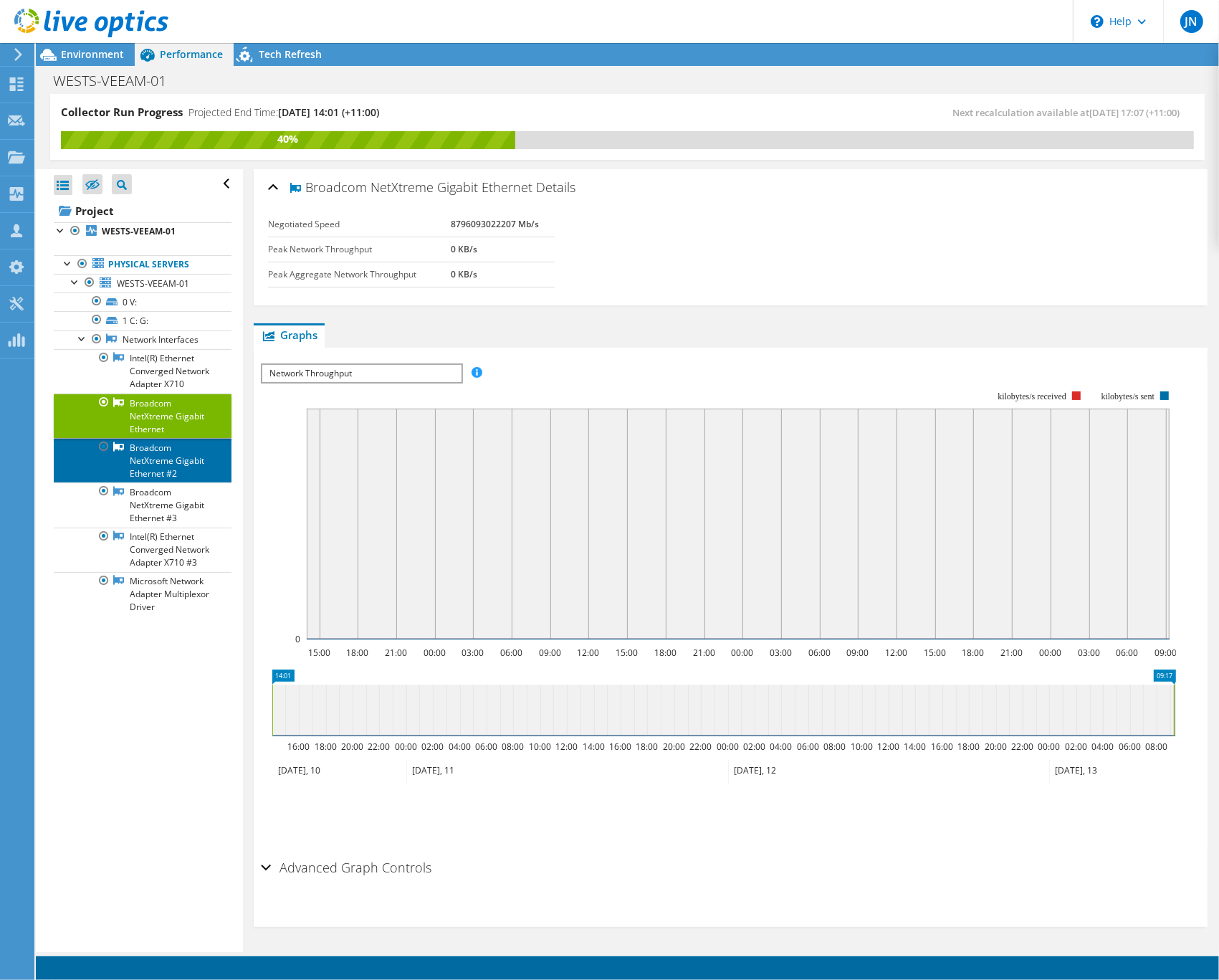
click at [161, 482] on link "Broadcom NetXtreme Gigabit Ethernet #2" at bounding box center [142, 459] width 178 height 44
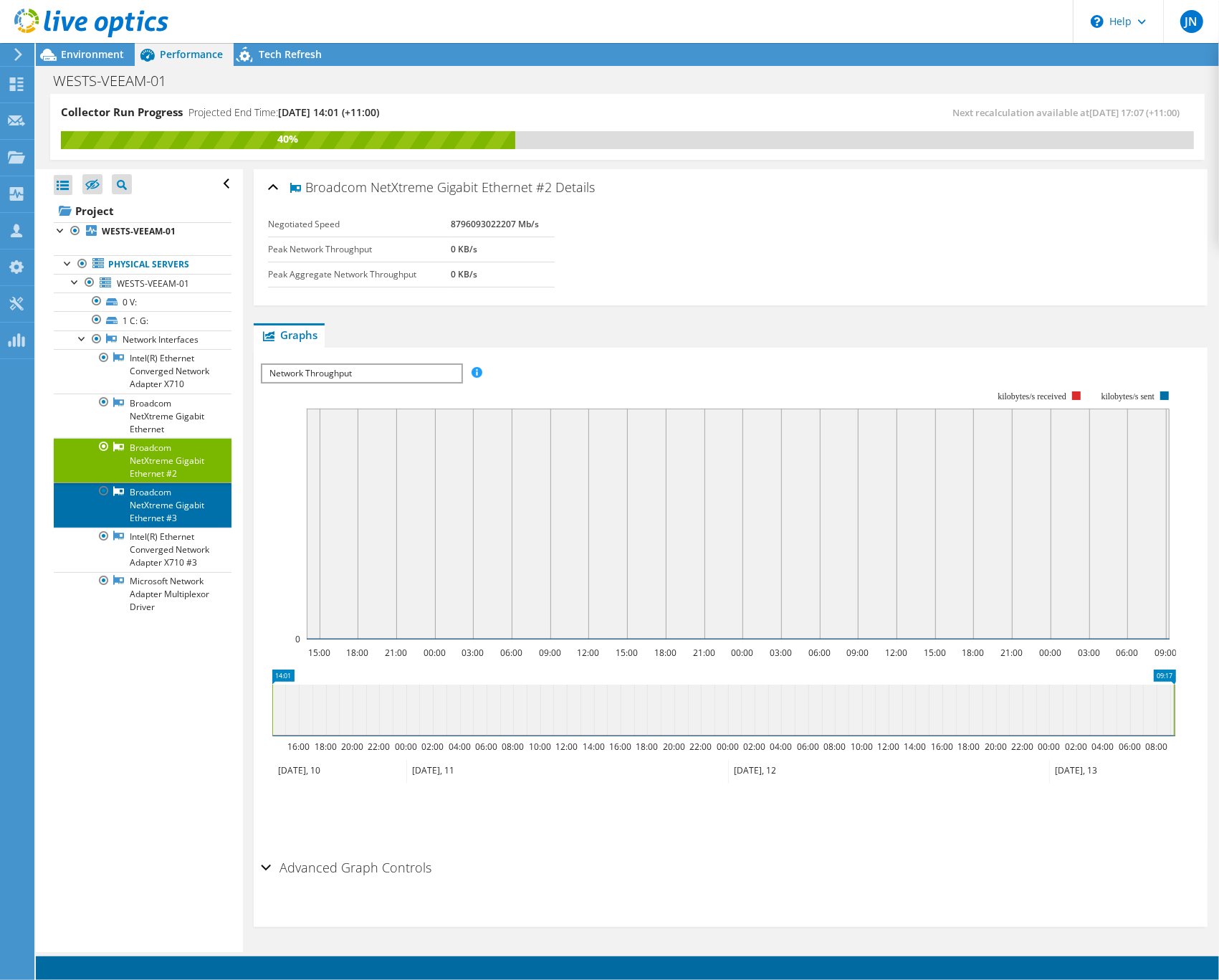
click at [166, 526] on link "Broadcom NetXtreme Gigabit Ethernet #3" at bounding box center [142, 504] width 178 height 44
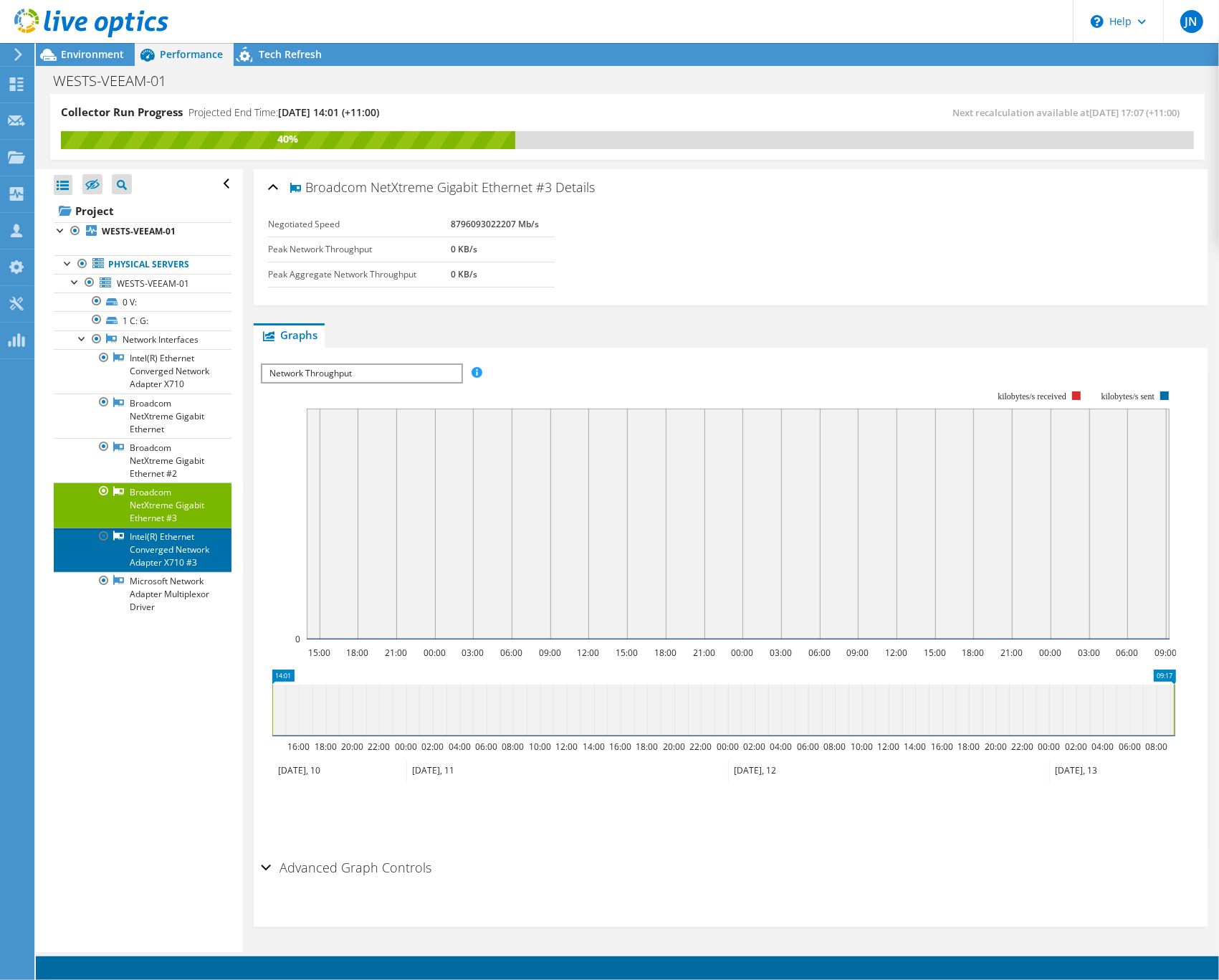
click at [167, 571] on link "Intel(R) Ethernet Converged Network Adapter X710 #3" at bounding box center [142, 549] width 178 height 44
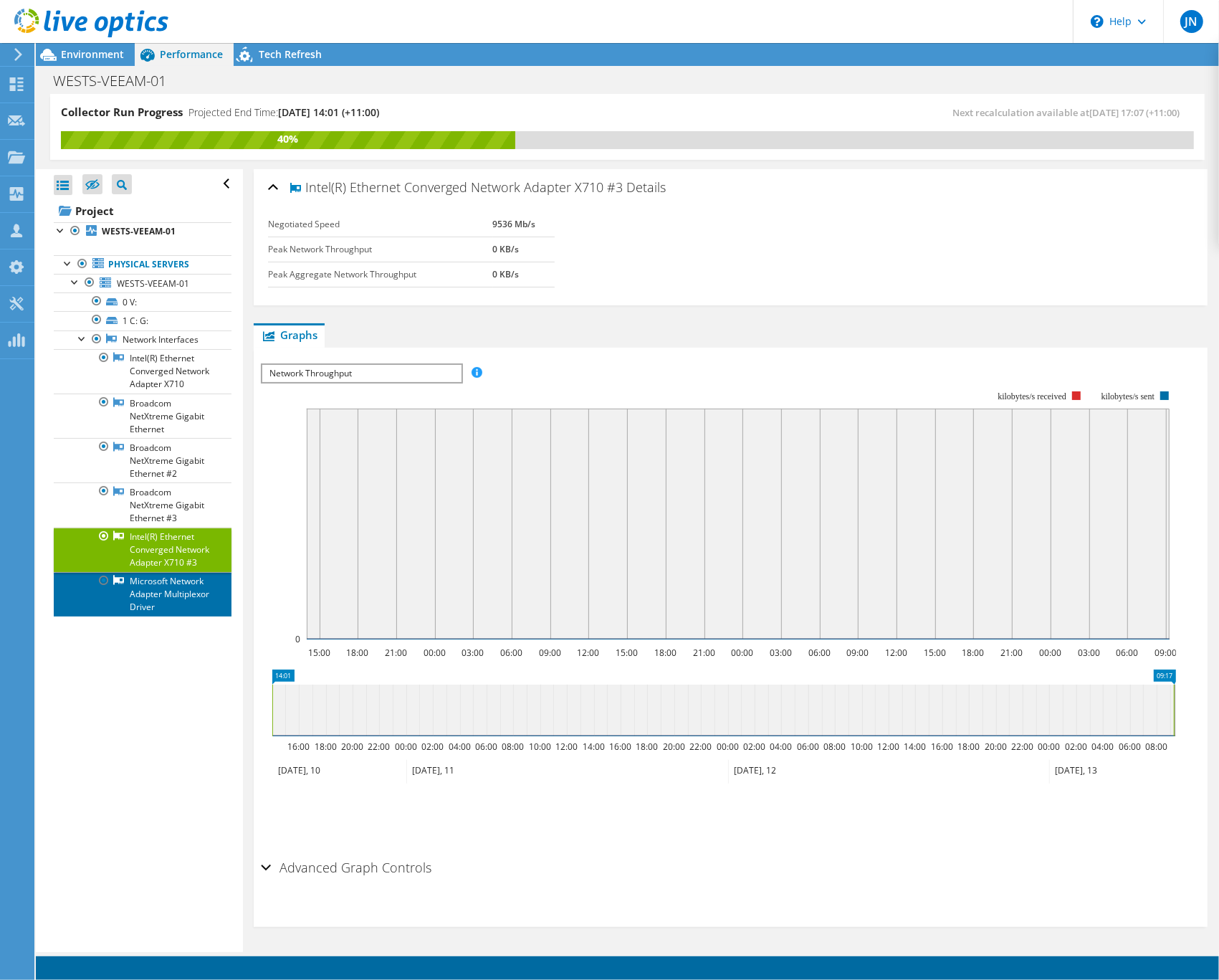
click at [170, 617] on link "Microsoft Network Adapter Multiplexor Driver" at bounding box center [142, 593] width 178 height 44
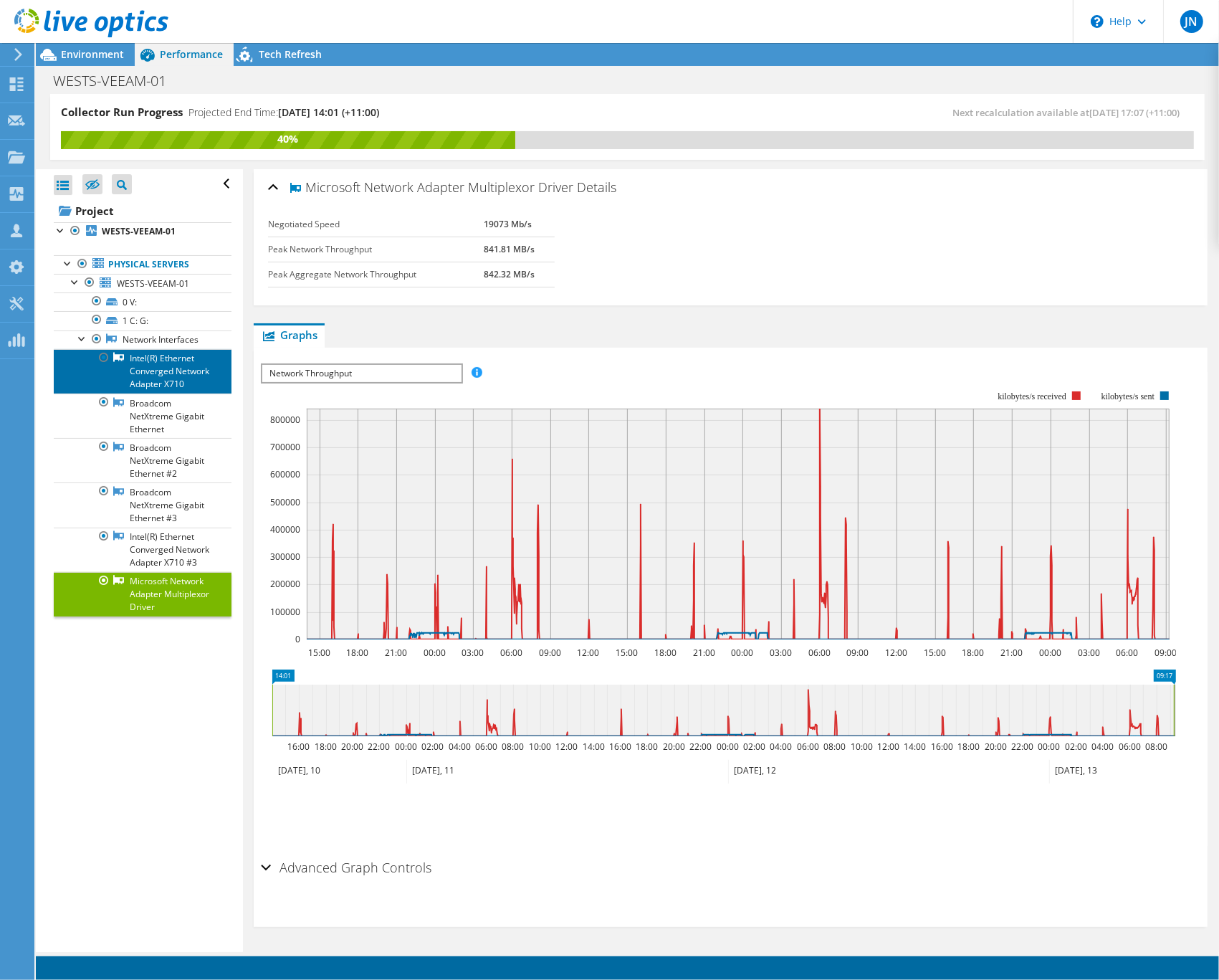
click at [167, 374] on link "Intel(R) Ethernet Converged Network Adapter X710" at bounding box center [142, 371] width 178 height 44
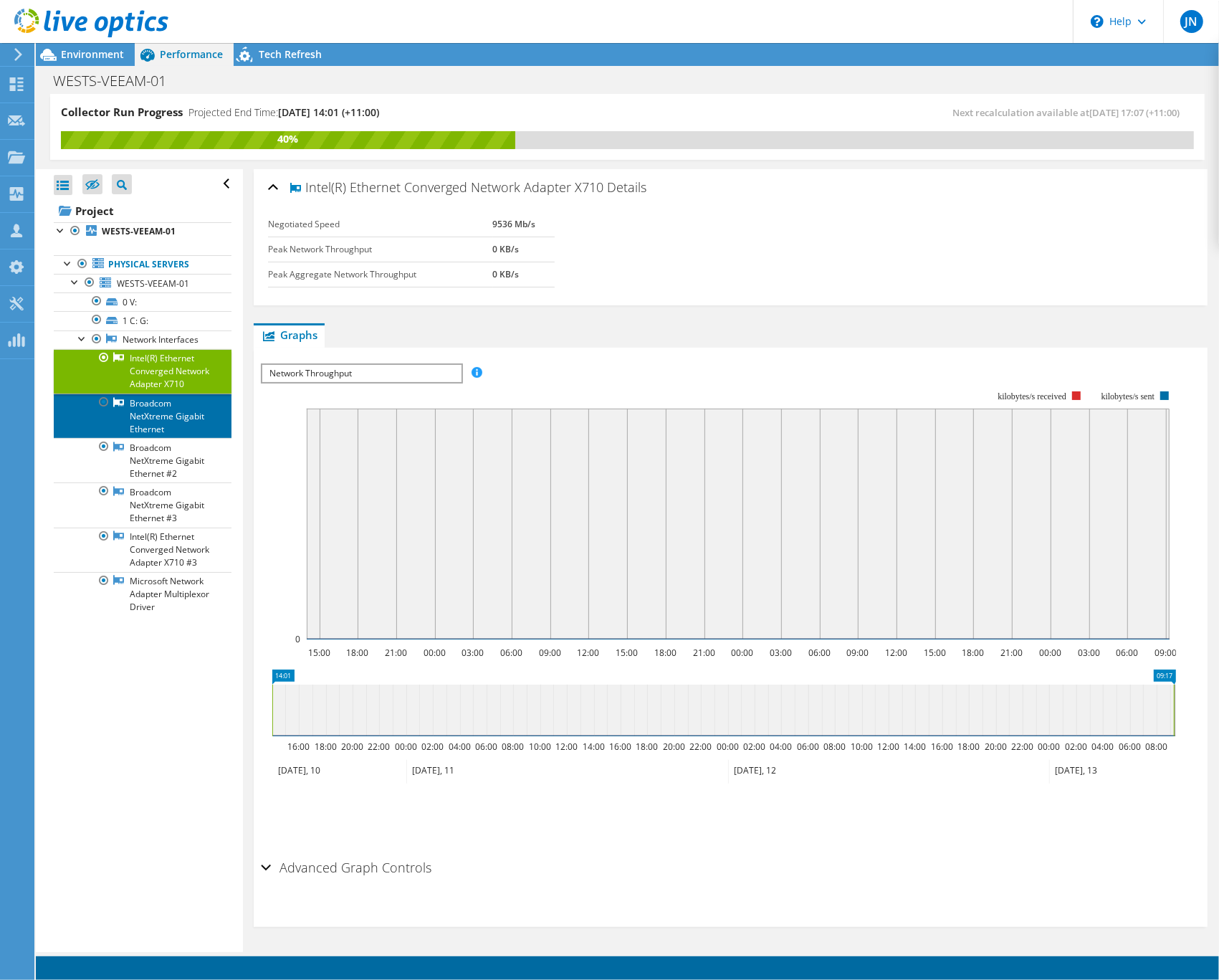
click at [158, 438] on link "Broadcom NetXtreme Gigabit Ethernet" at bounding box center [142, 415] width 178 height 44
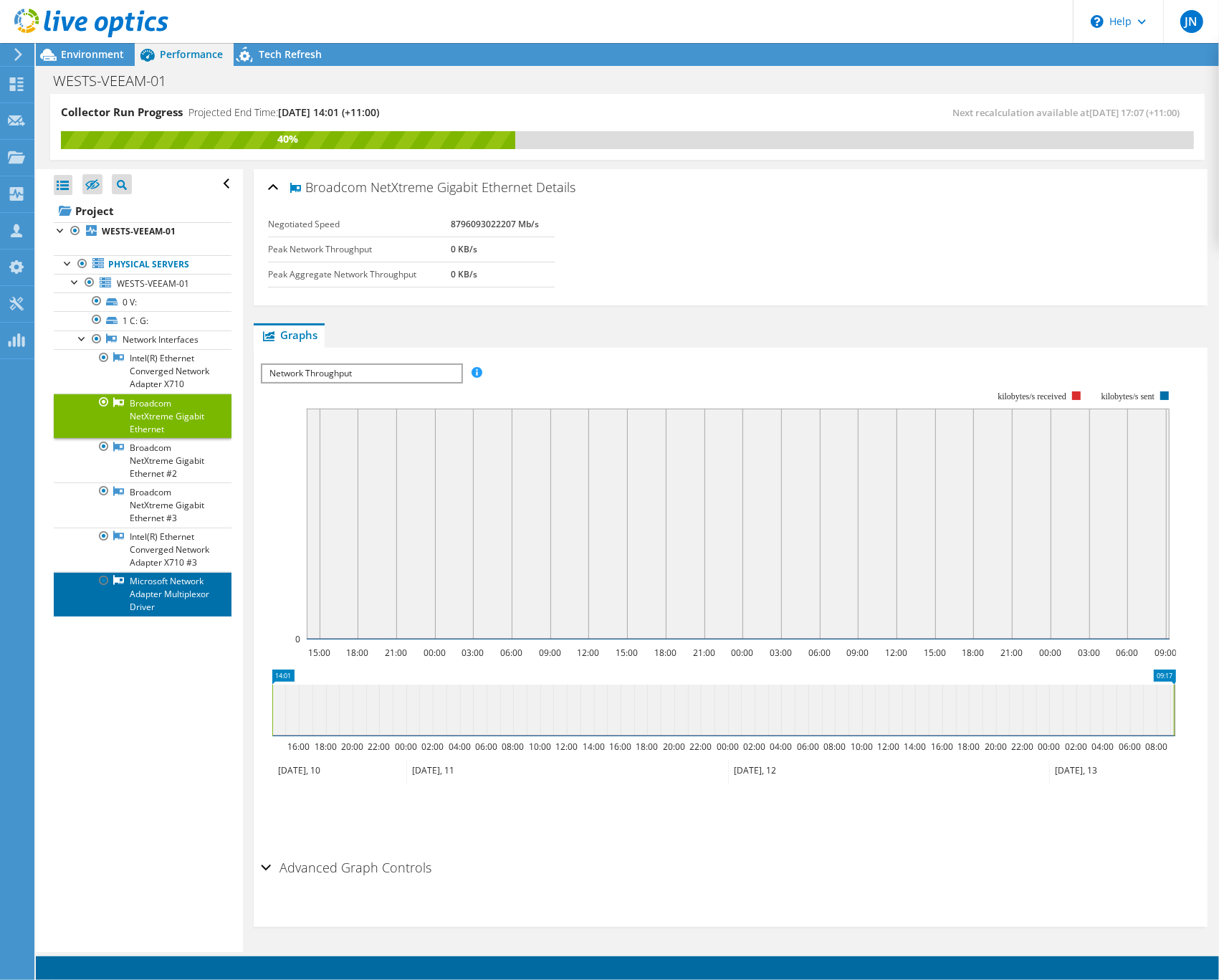
click at [168, 617] on link "Microsoft Network Adapter Multiplexor Driver" at bounding box center [142, 593] width 178 height 44
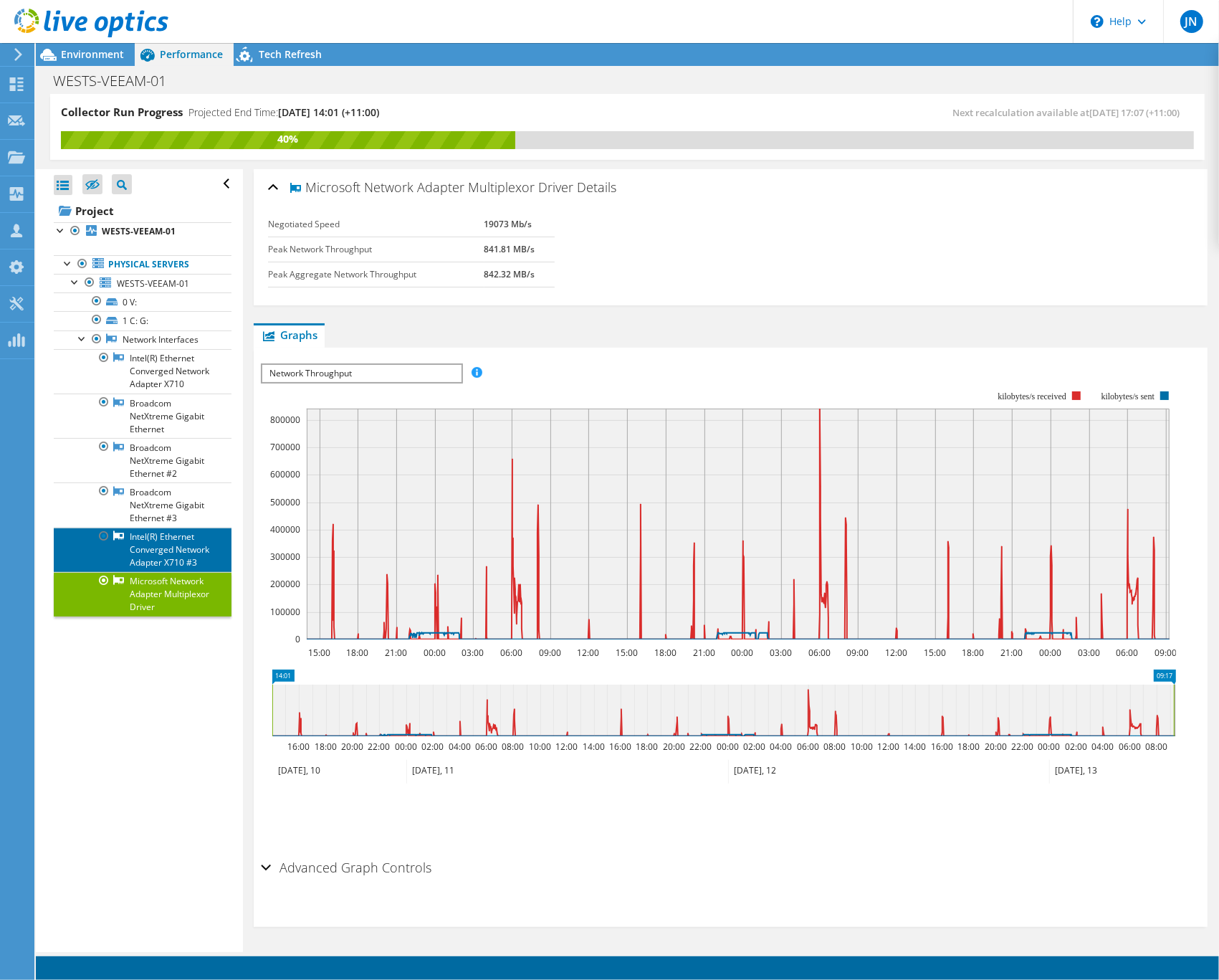
click at [152, 571] on link "Intel(R) Ethernet Converged Network Adapter X710 #3" at bounding box center [142, 549] width 178 height 44
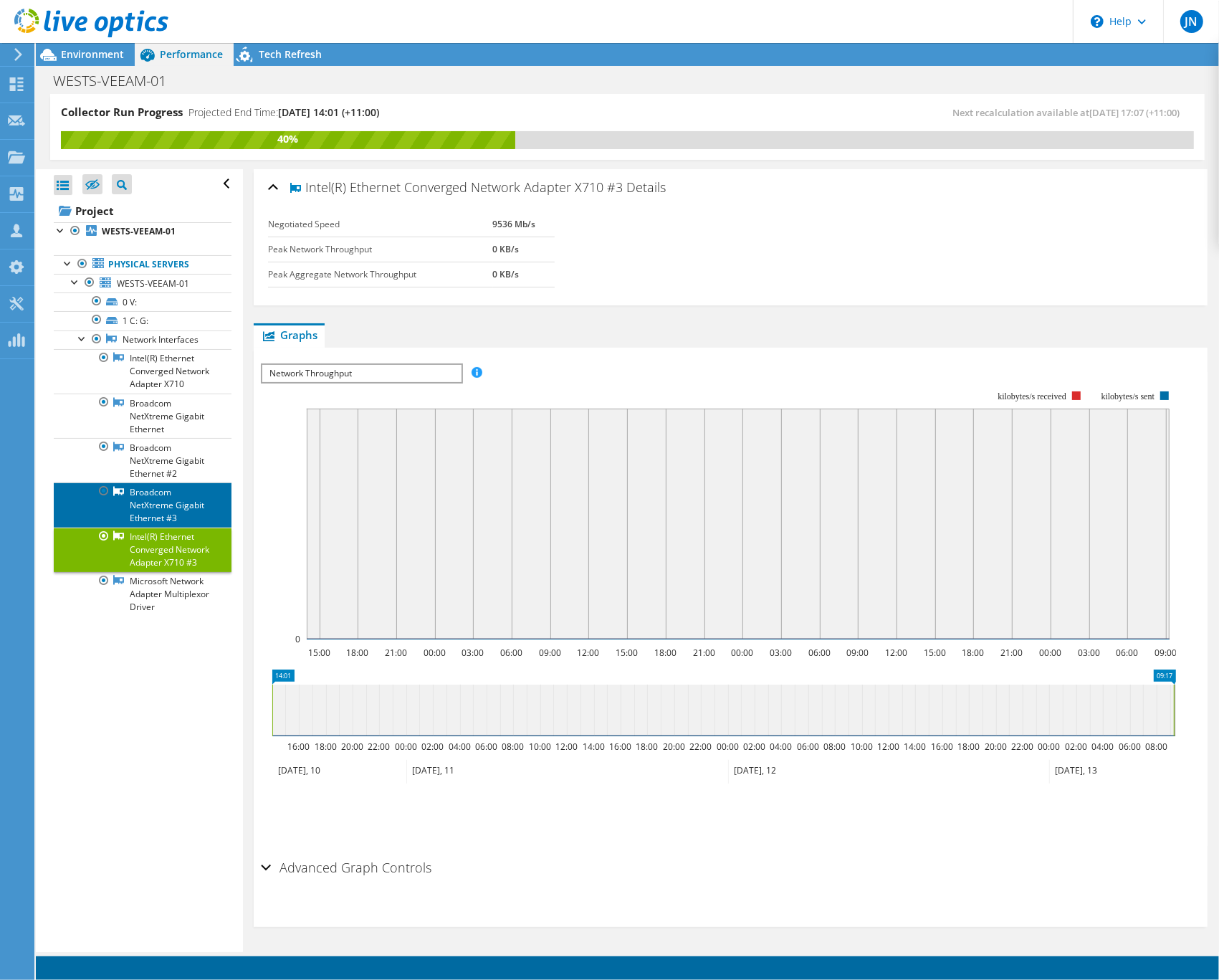
click at [159, 523] on link "Broadcom NetXtreme Gigabit Ethernet #3" at bounding box center [142, 504] width 178 height 44
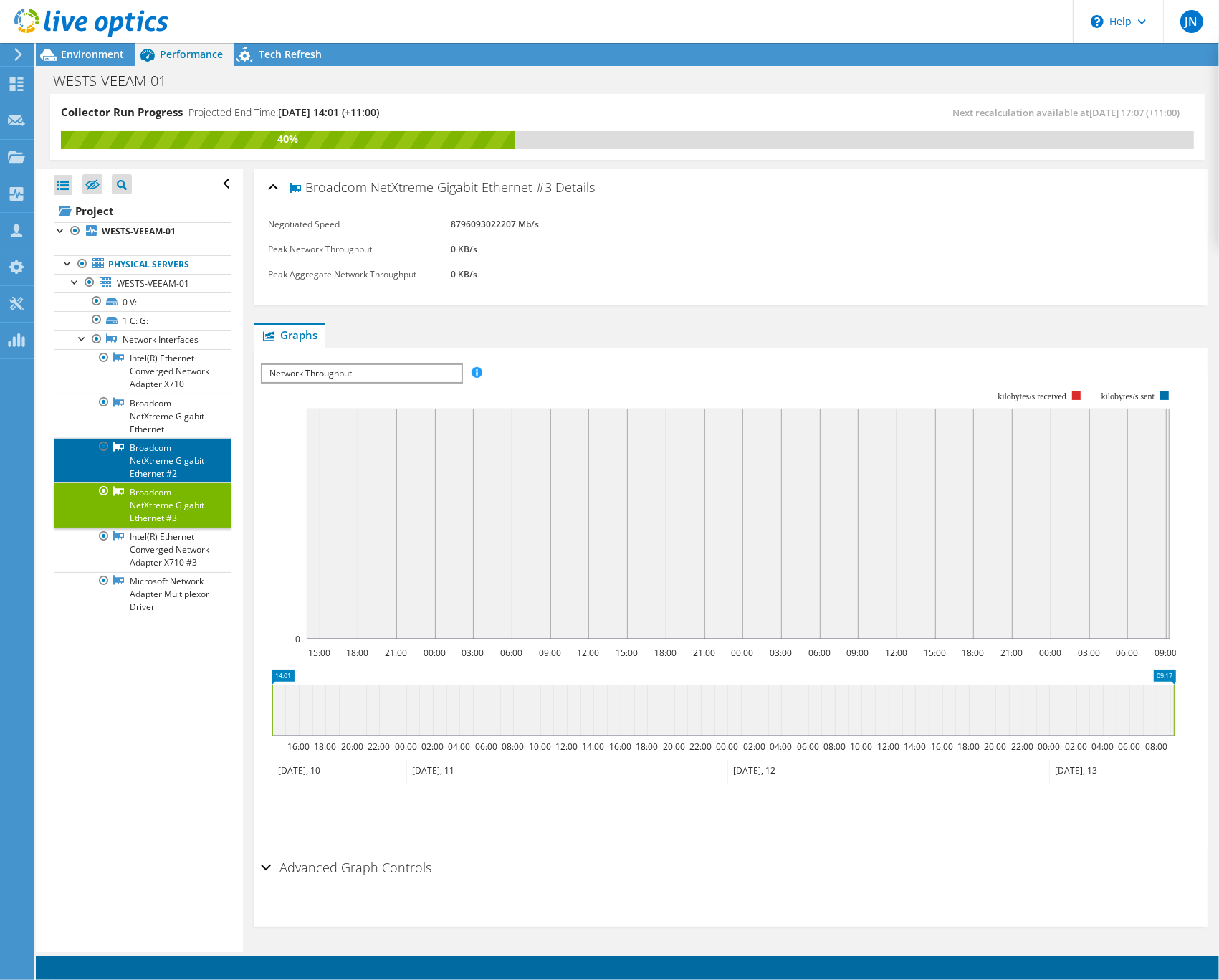
click at [152, 477] on link "Broadcom NetXtreme Gigabit Ethernet #2" at bounding box center [142, 459] width 178 height 44
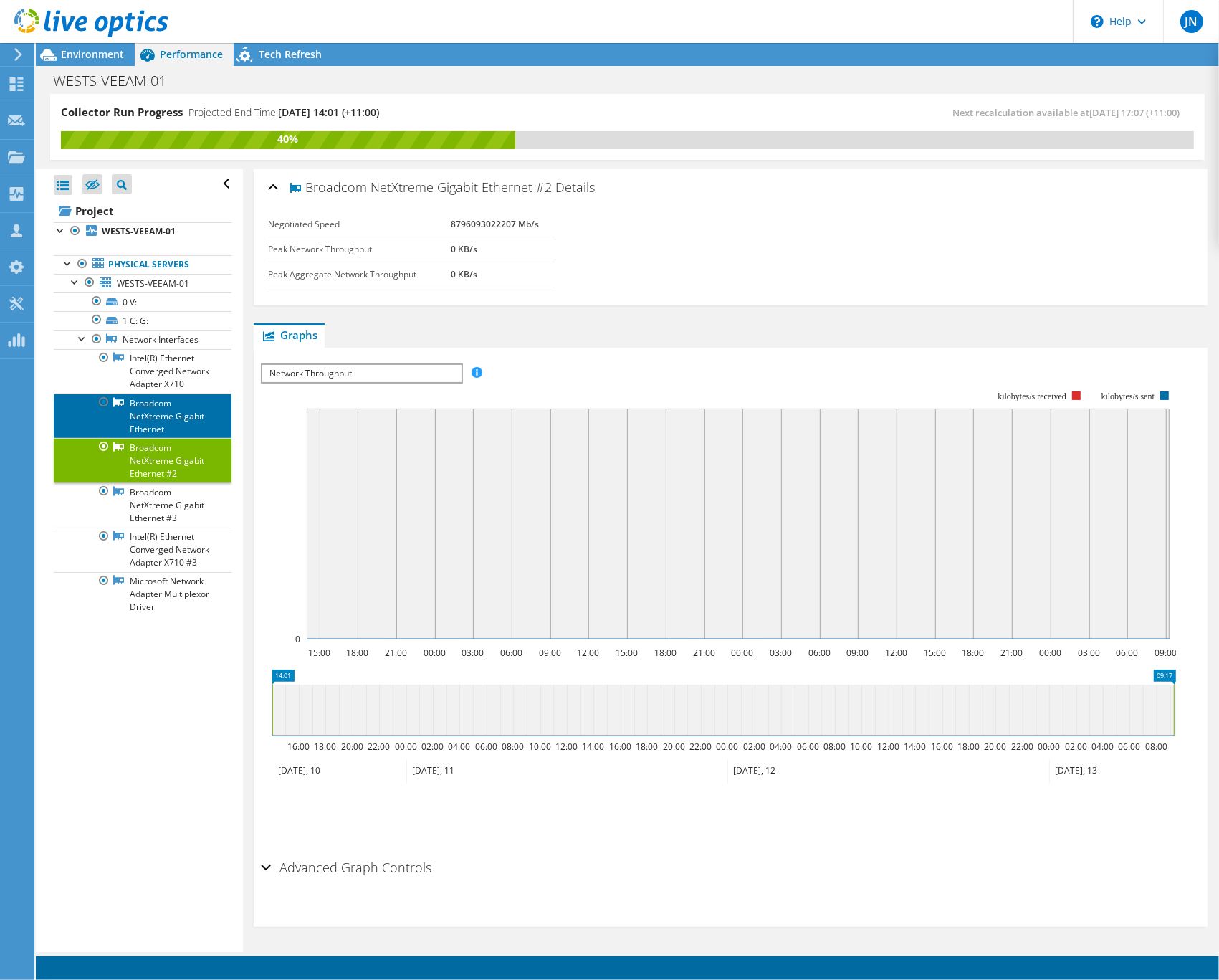
click at [152, 438] on link "Broadcom NetXtreme Gigabit Ethernet" at bounding box center [142, 415] width 178 height 44
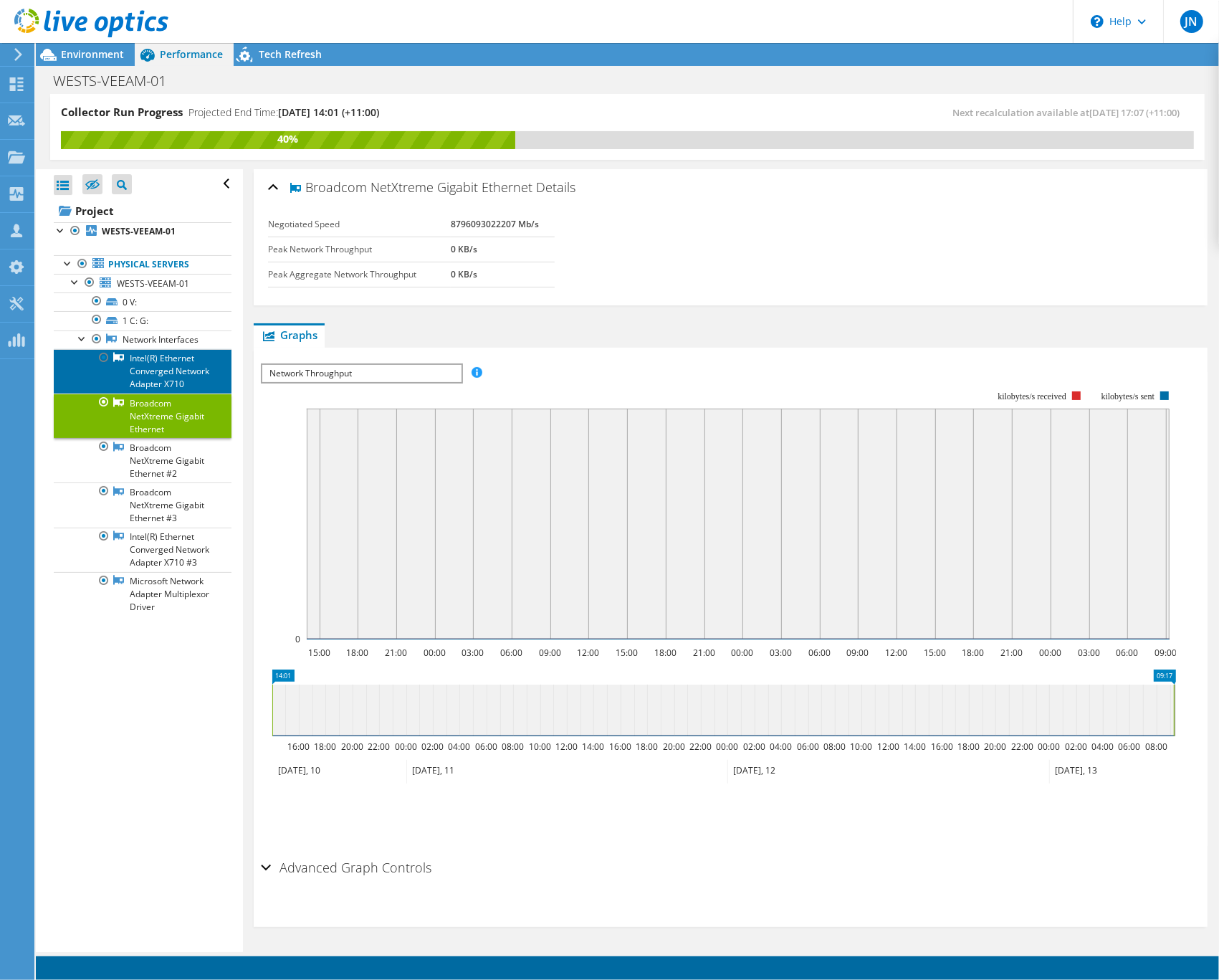
click at [156, 382] on link "Intel(R) Ethernet Converged Network Adapter X710" at bounding box center [142, 371] width 178 height 44
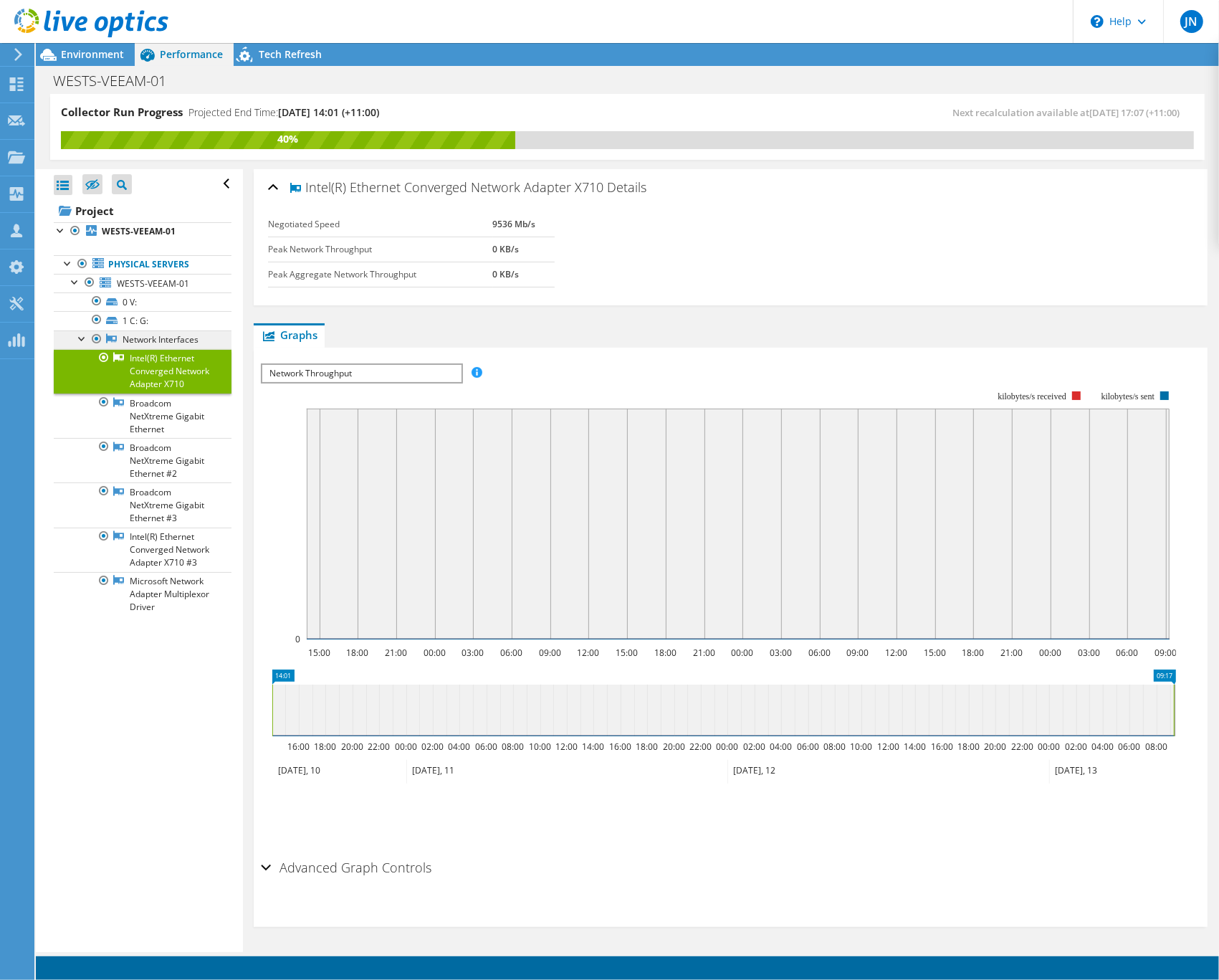
click at [156, 338] on link "Network Interfaces" at bounding box center [142, 340] width 178 height 19
click at [79, 339] on div at bounding box center [82, 337] width 14 height 14
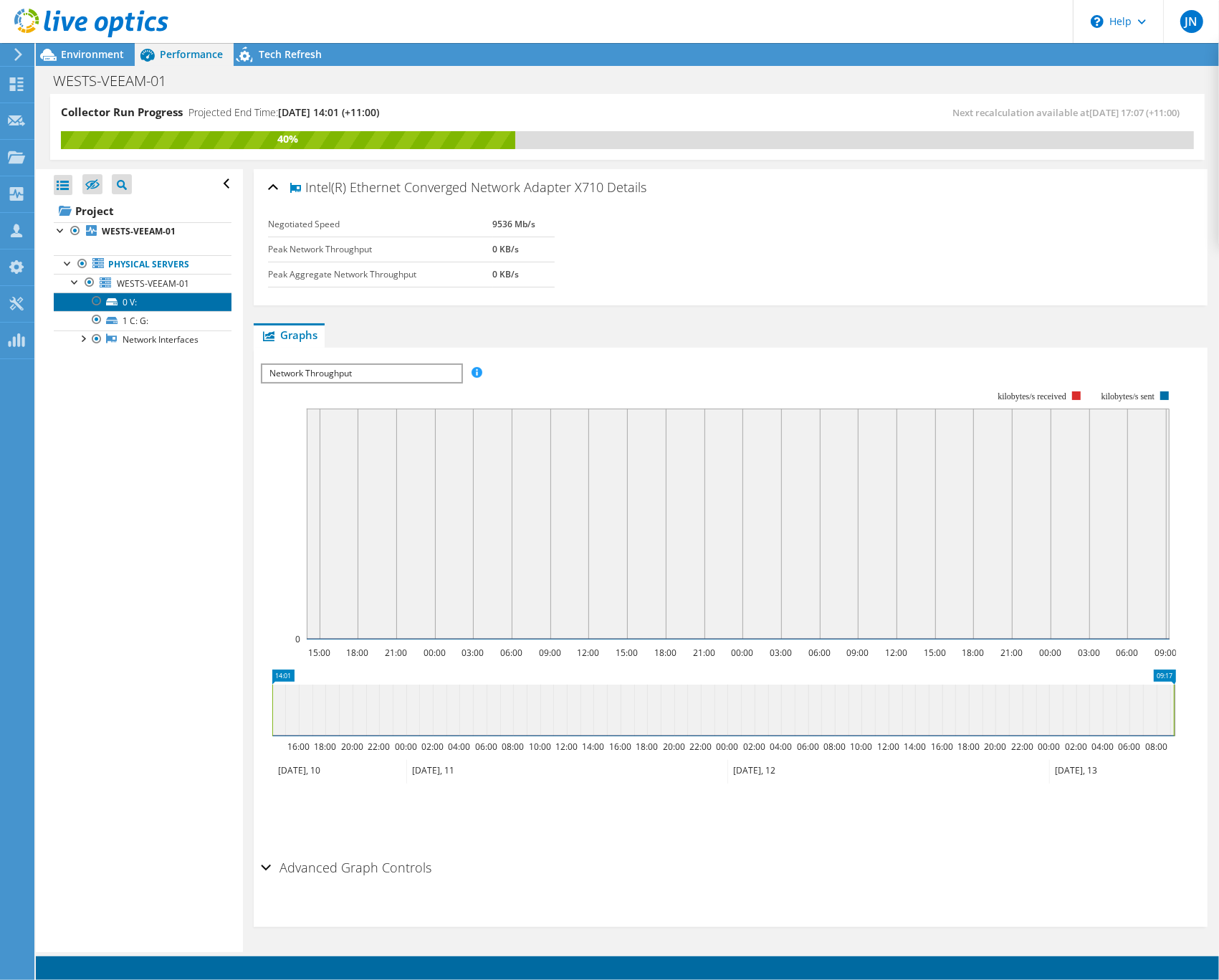
click at [166, 301] on link "0 V:" at bounding box center [142, 302] width 178 height 19
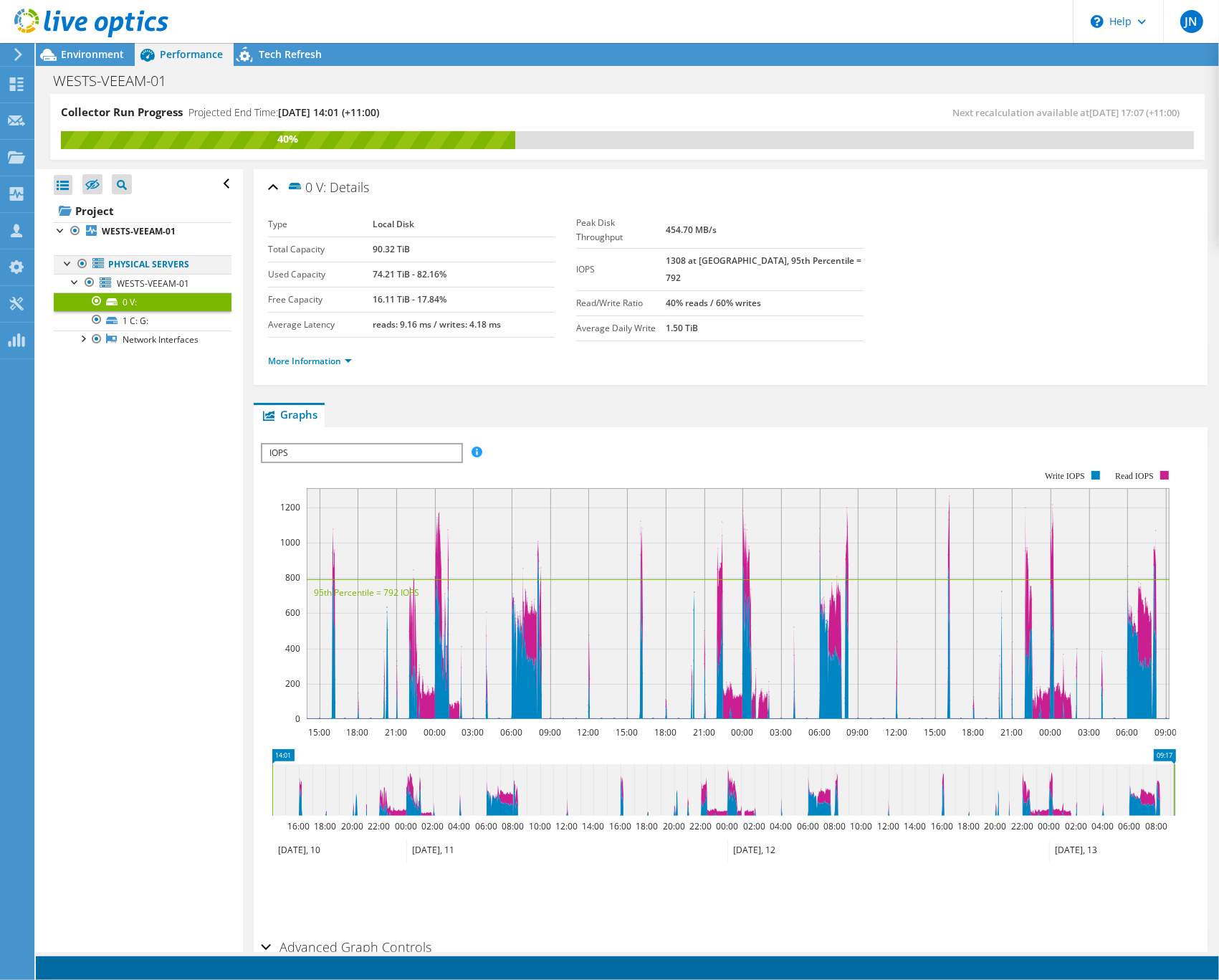
click at [70, 265] on div at bounding box center [68, 262] width 14 height 14
click at [152, 228] on b "WESTS-VEEAM-01" at bounding box center [138, 231] width 73 height 12
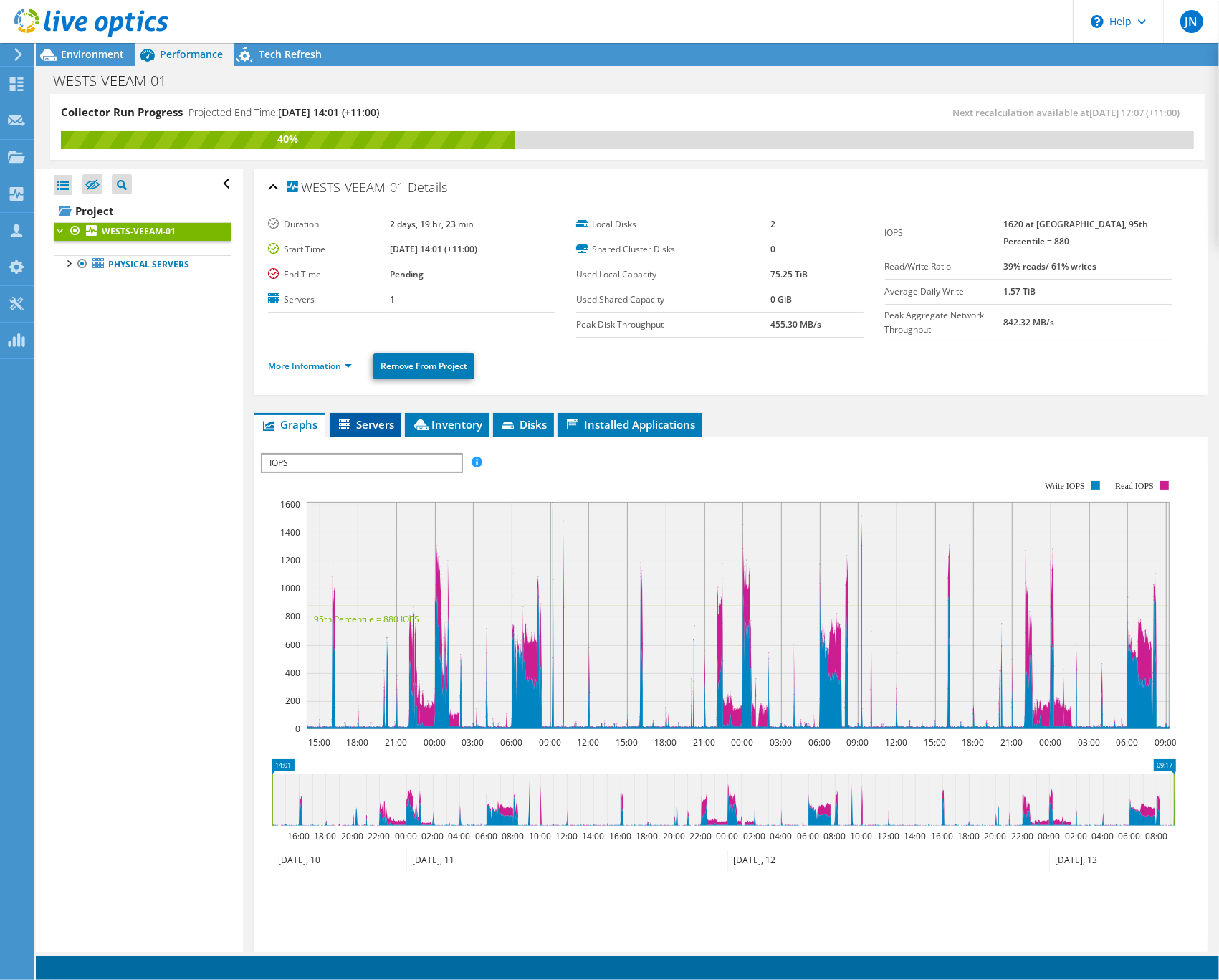
click at [343, 423] on icon at bounding box center [345, 425] width 14 height 12
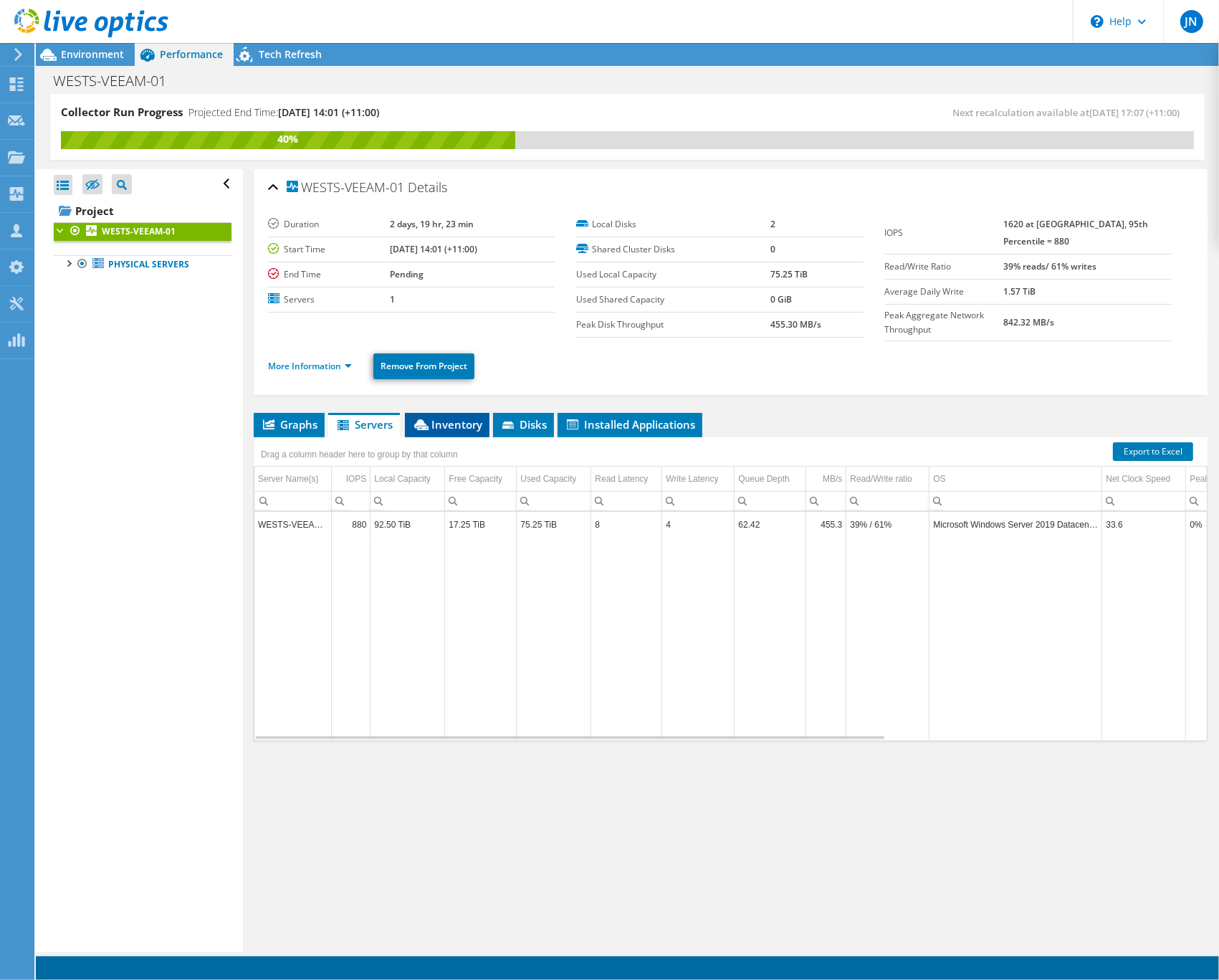
click at [440, 420] on span "Inventory" at bounding box center [447, 424] width 71 height 14
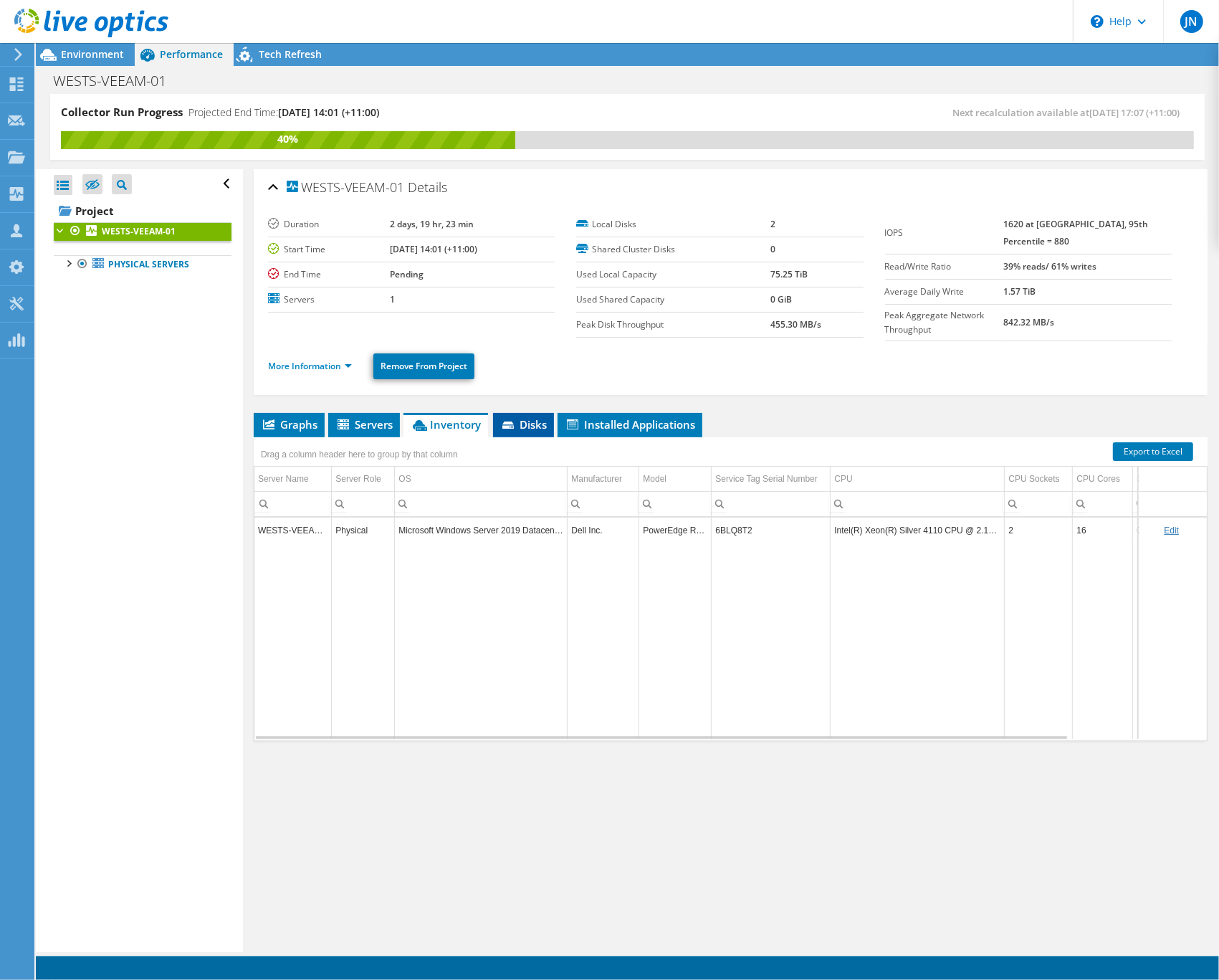
click at [525, 430] on span "Disks" at bounding box center [522, 424] width 46 height 14
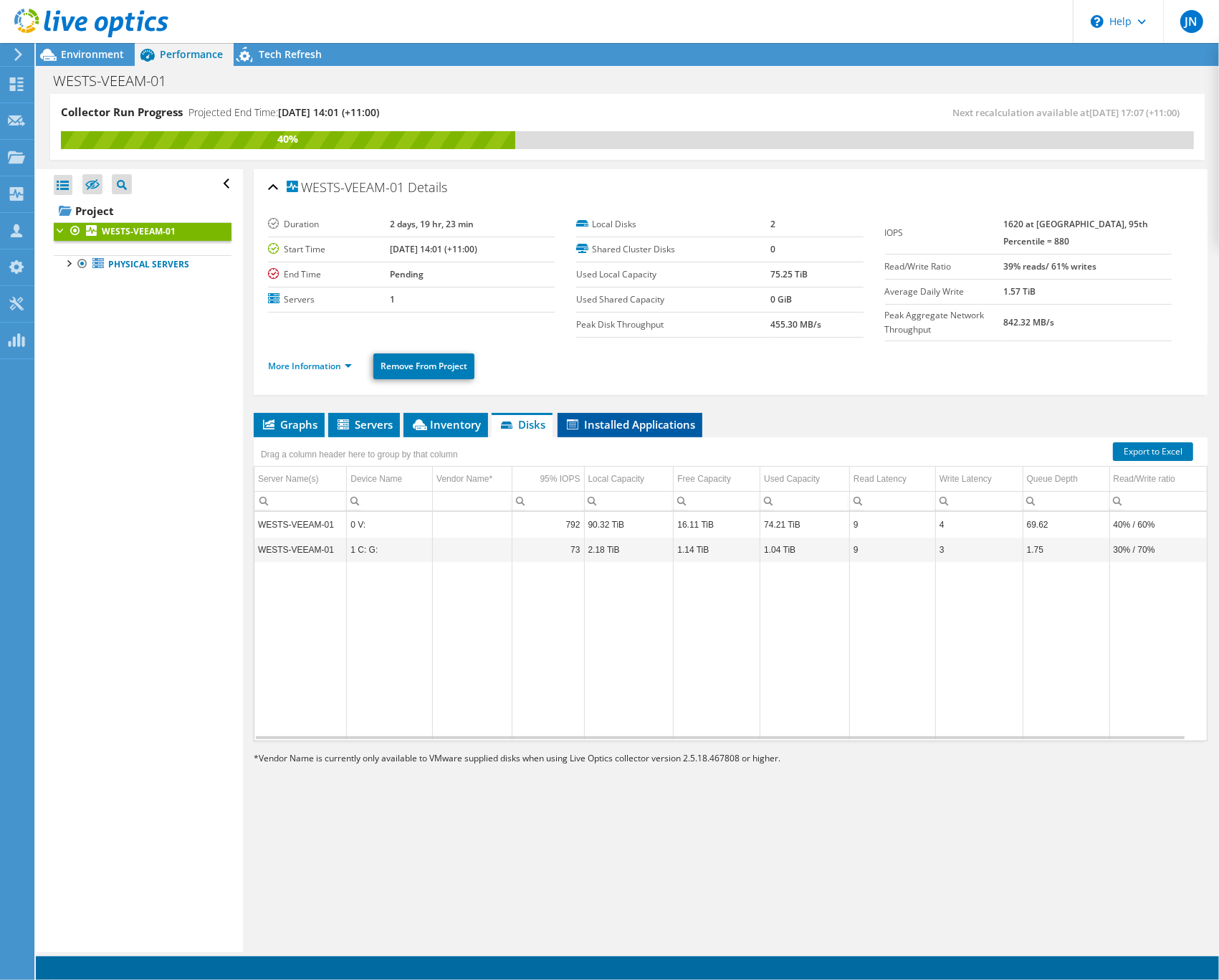
click at [614, 425] on span "Installed Applications" at bounding box center [630, 424] width 131 height 14
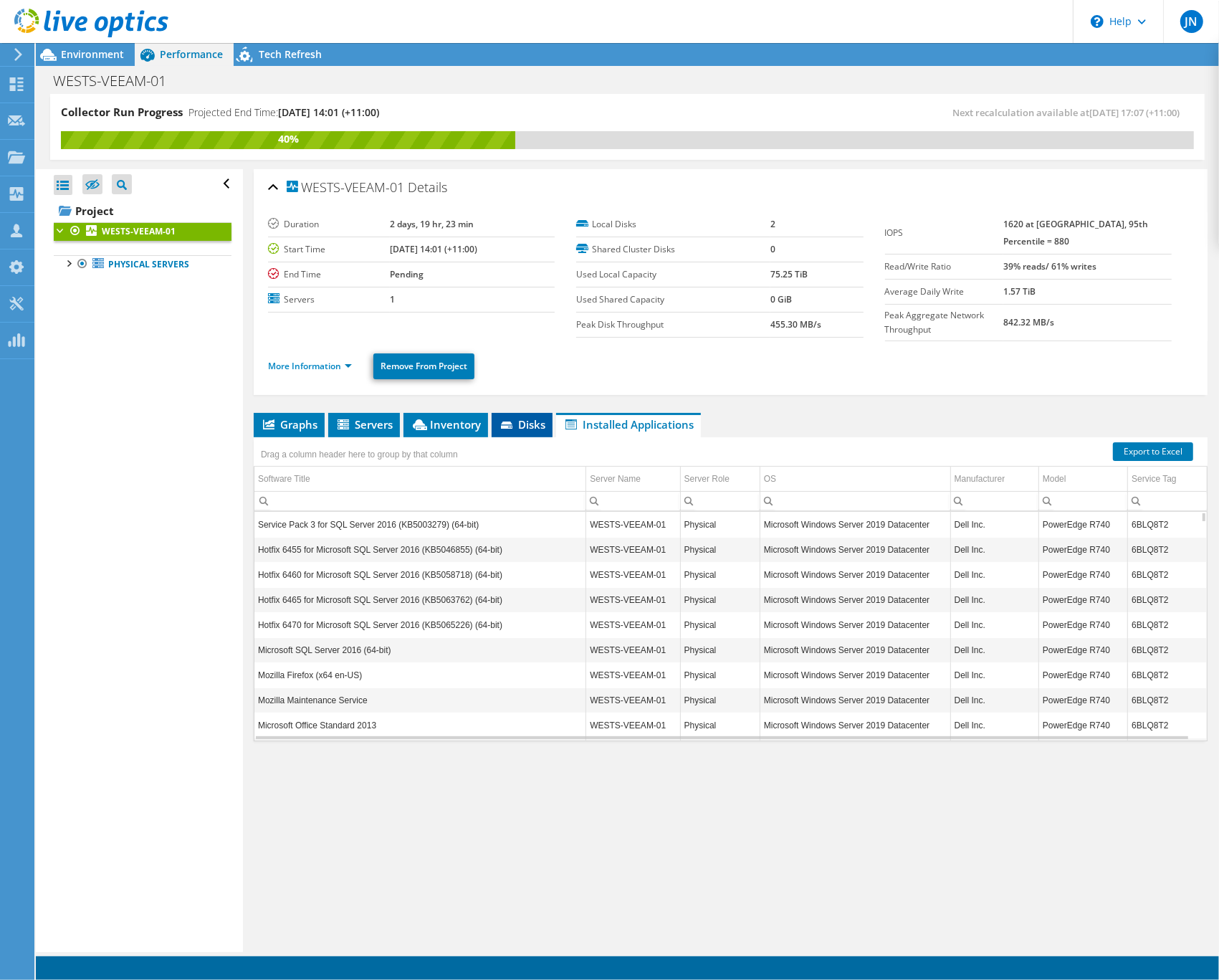
click at [511, 427] on icon at bounding box center [507, 426] width 14 height 9
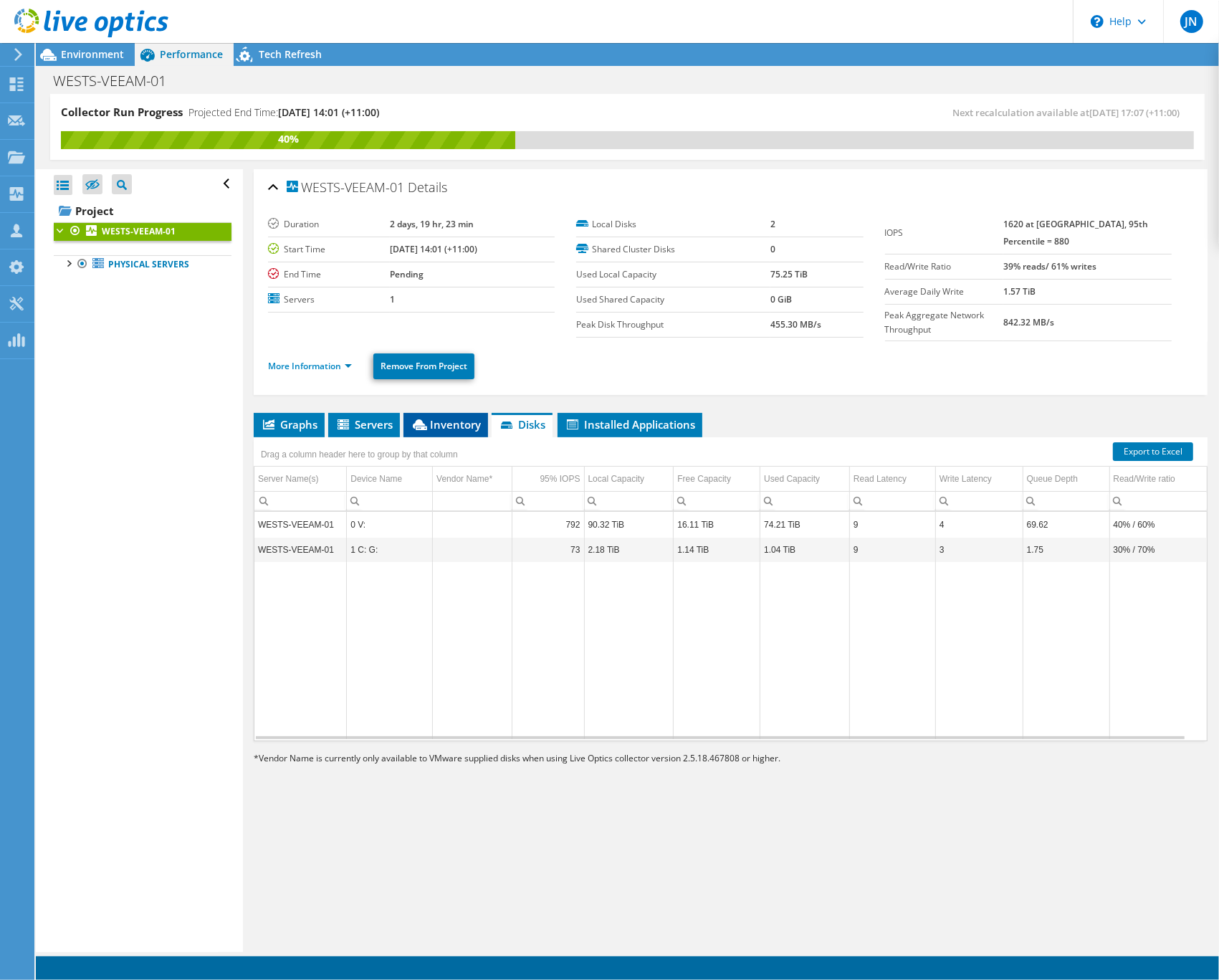
click at [460, 424] on span "Inventory" at bounding box center [445, 424] width 71 height 14
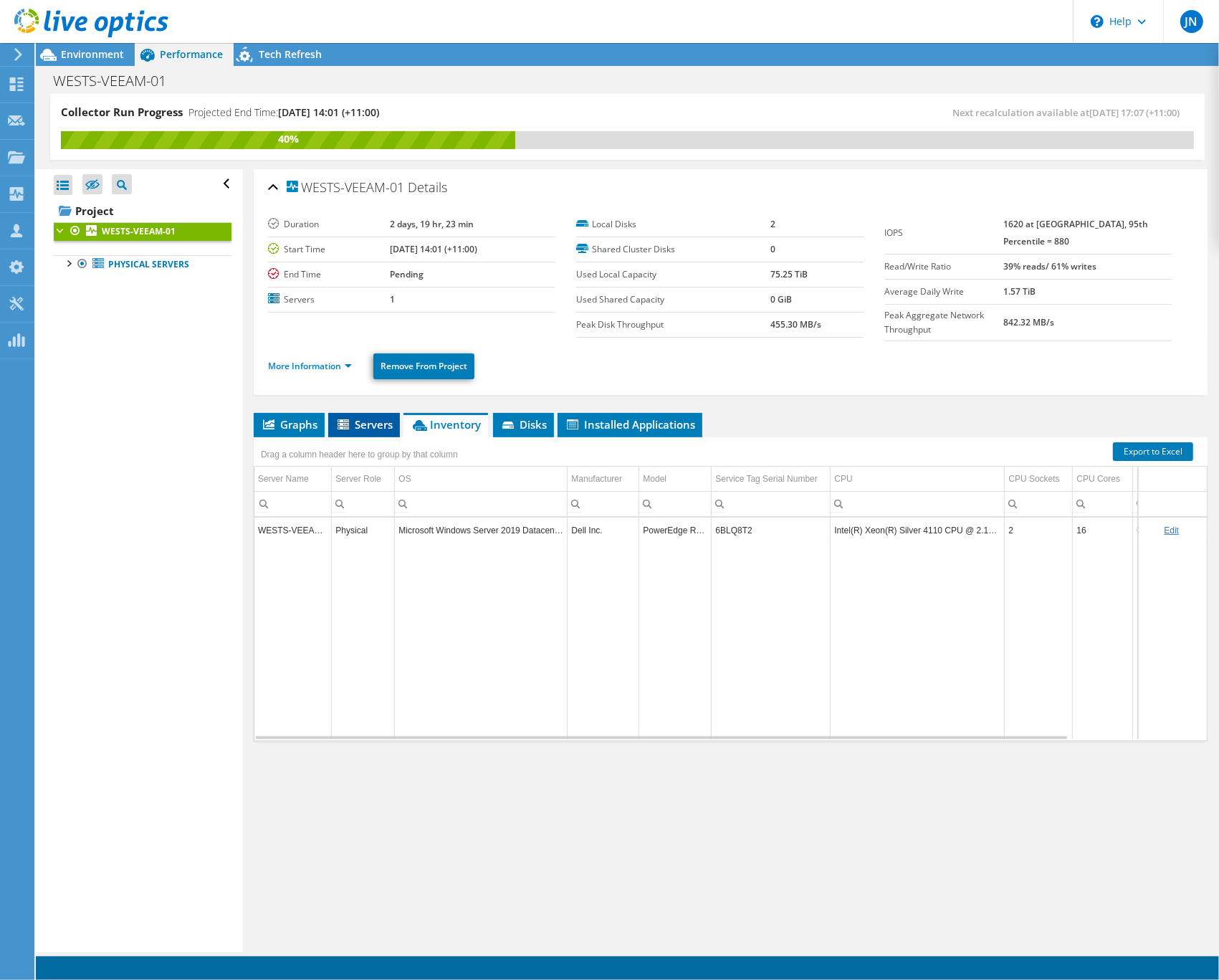
click at [389, 426] on span "Servers" at bounding box center [363, 424] width 57 height 14
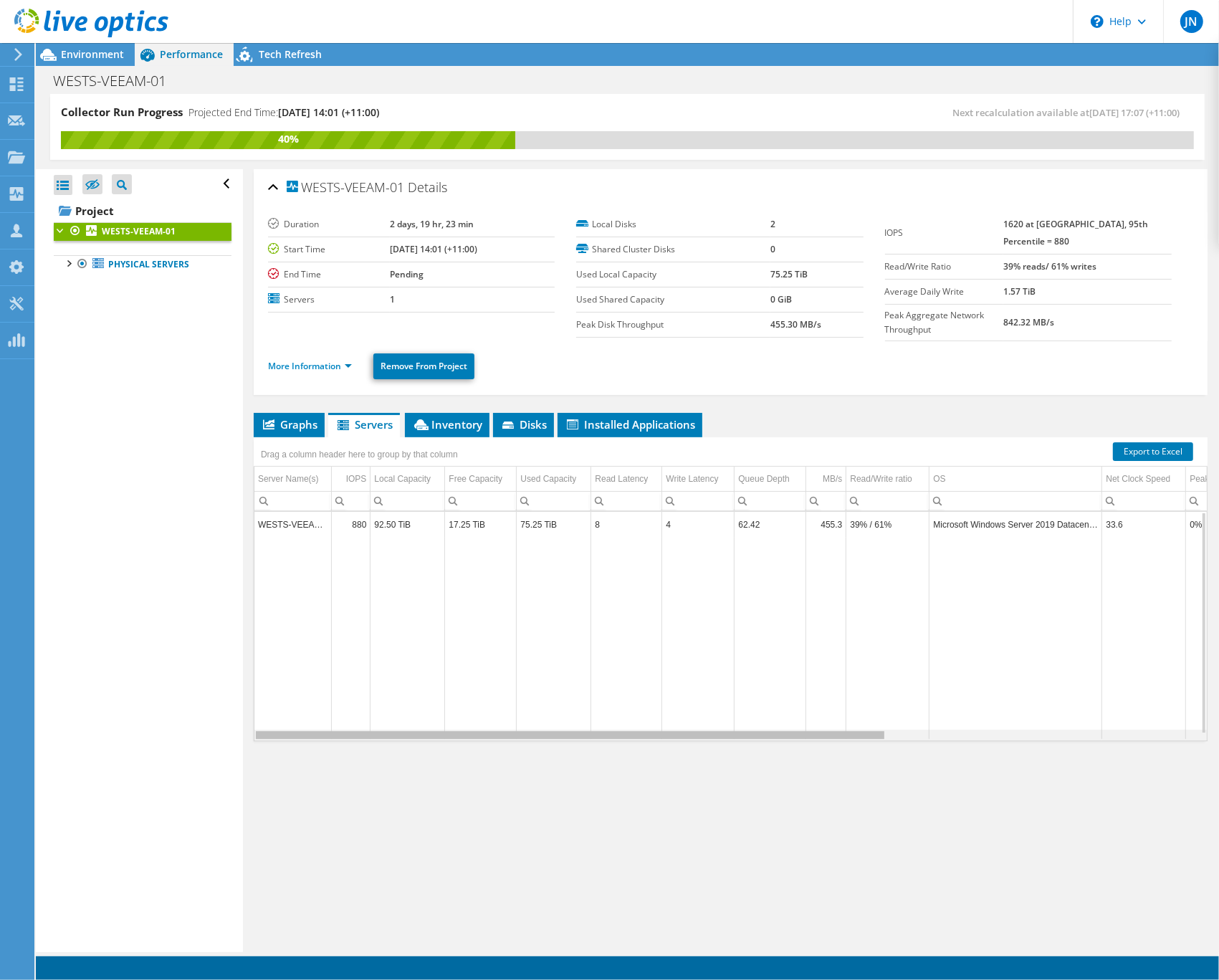
drag, startPoint x: 508, startPoint y: 734, endPoint x: 347, endPoint y: 629, distance: 192.2
click at [427, 747] on body "JN Channel Partner [PERSON_NAME] [DOMAIN_NAME][EMAIL_ADDRESS][DOMAIN_NAME] JEM …" at bounding box center [609, 490] width 1219 height 980
click at [301, 427] on span "Graphs" at bounding box center [289, 424] width 56 height 14
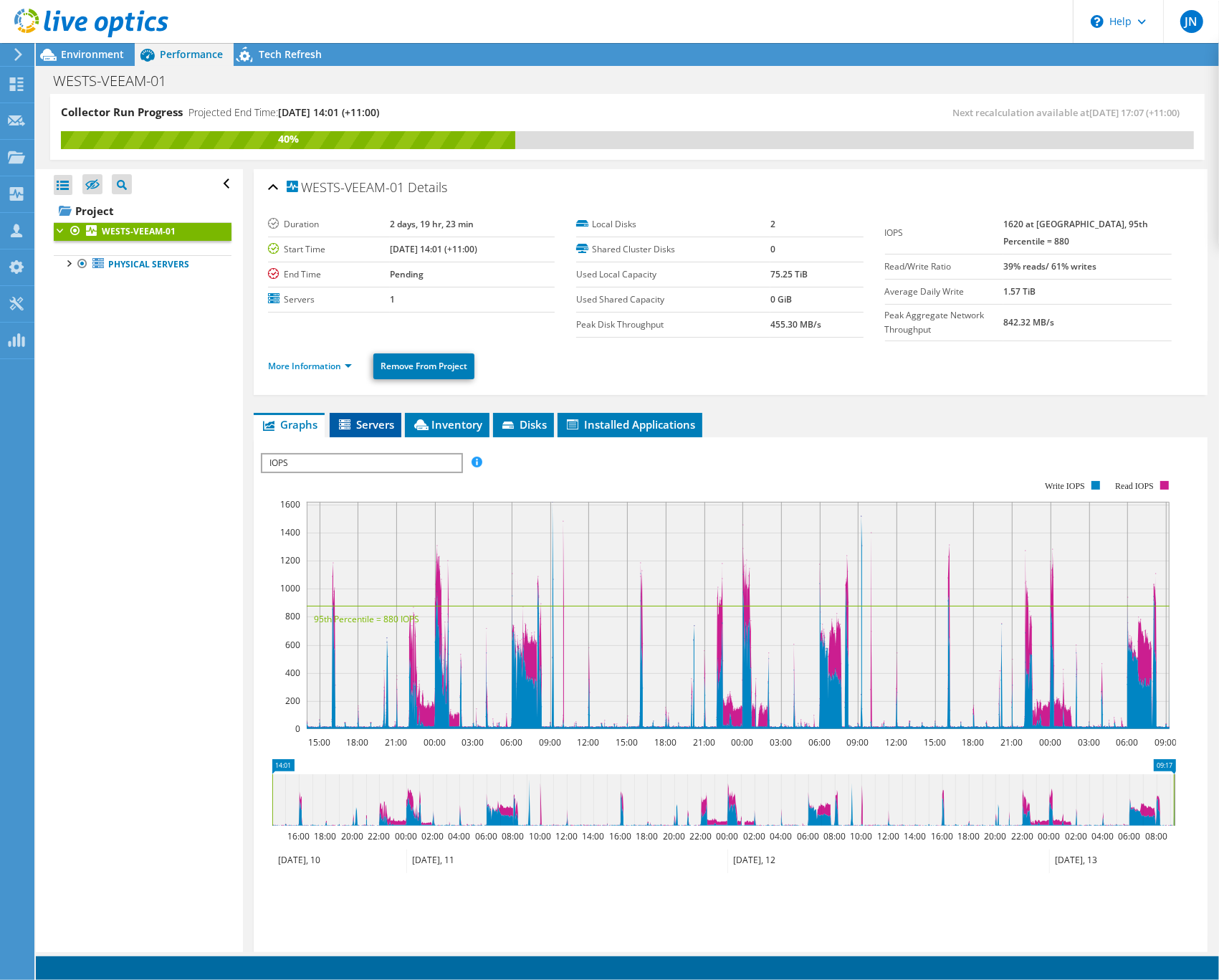
click at [359, 421] on span "Servers" at bounding box center [365, 424] width 57 height 14
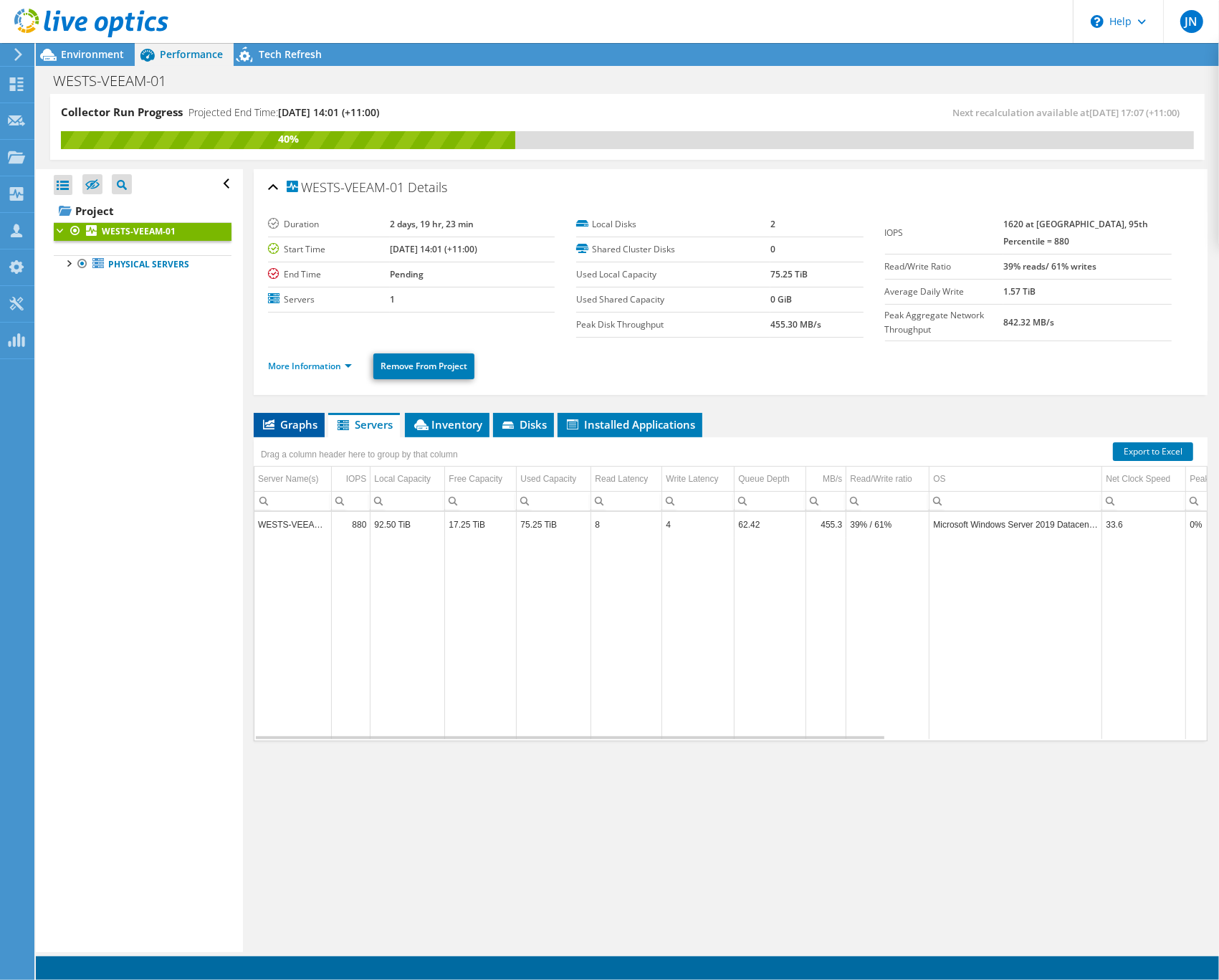
click at [302, 425] on span "Graphs" at bounding box center [289, 424] width 56 height 14
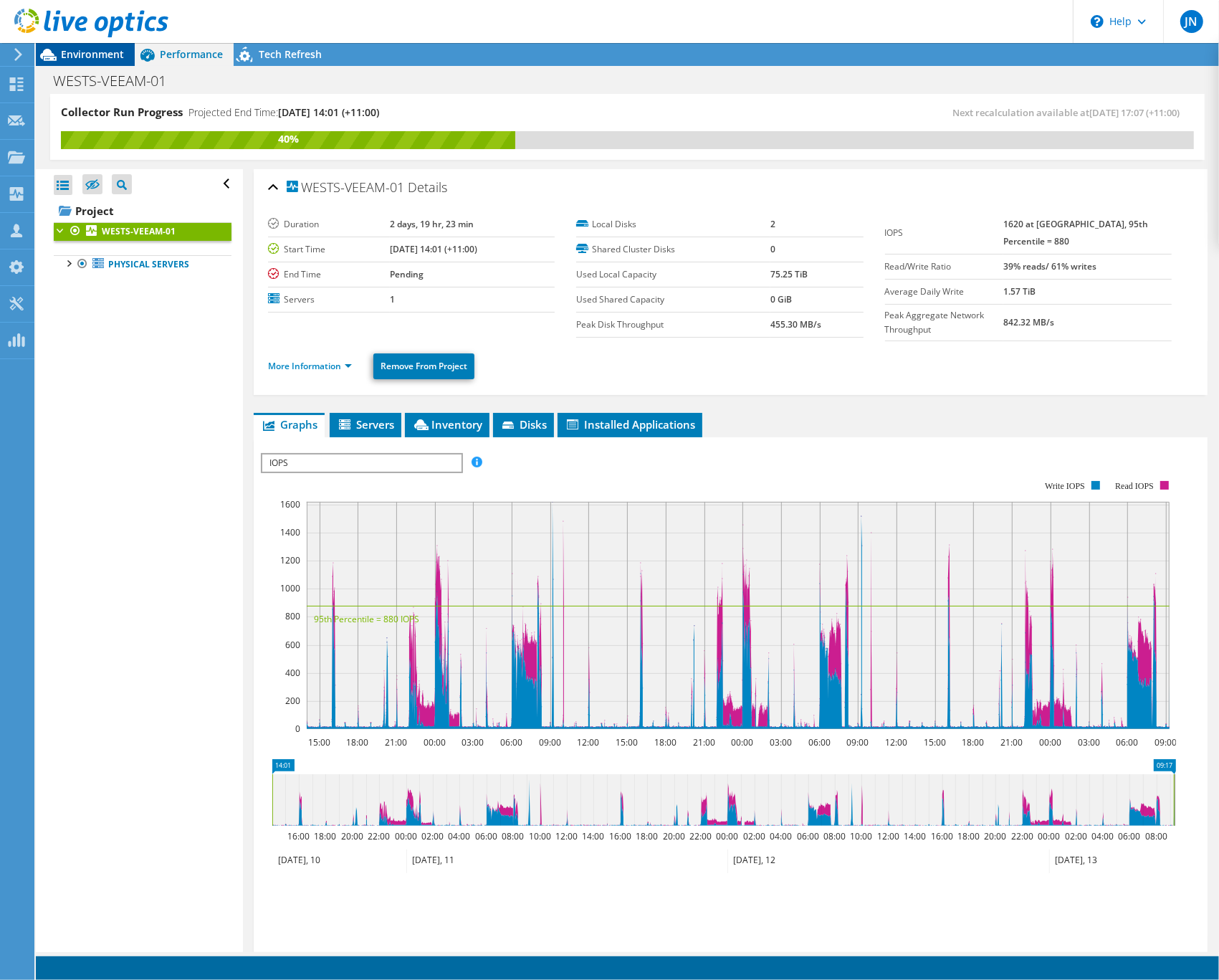
click at [98, 59] on span "Environment" at bounding box center [92, 54] width 63 height 13
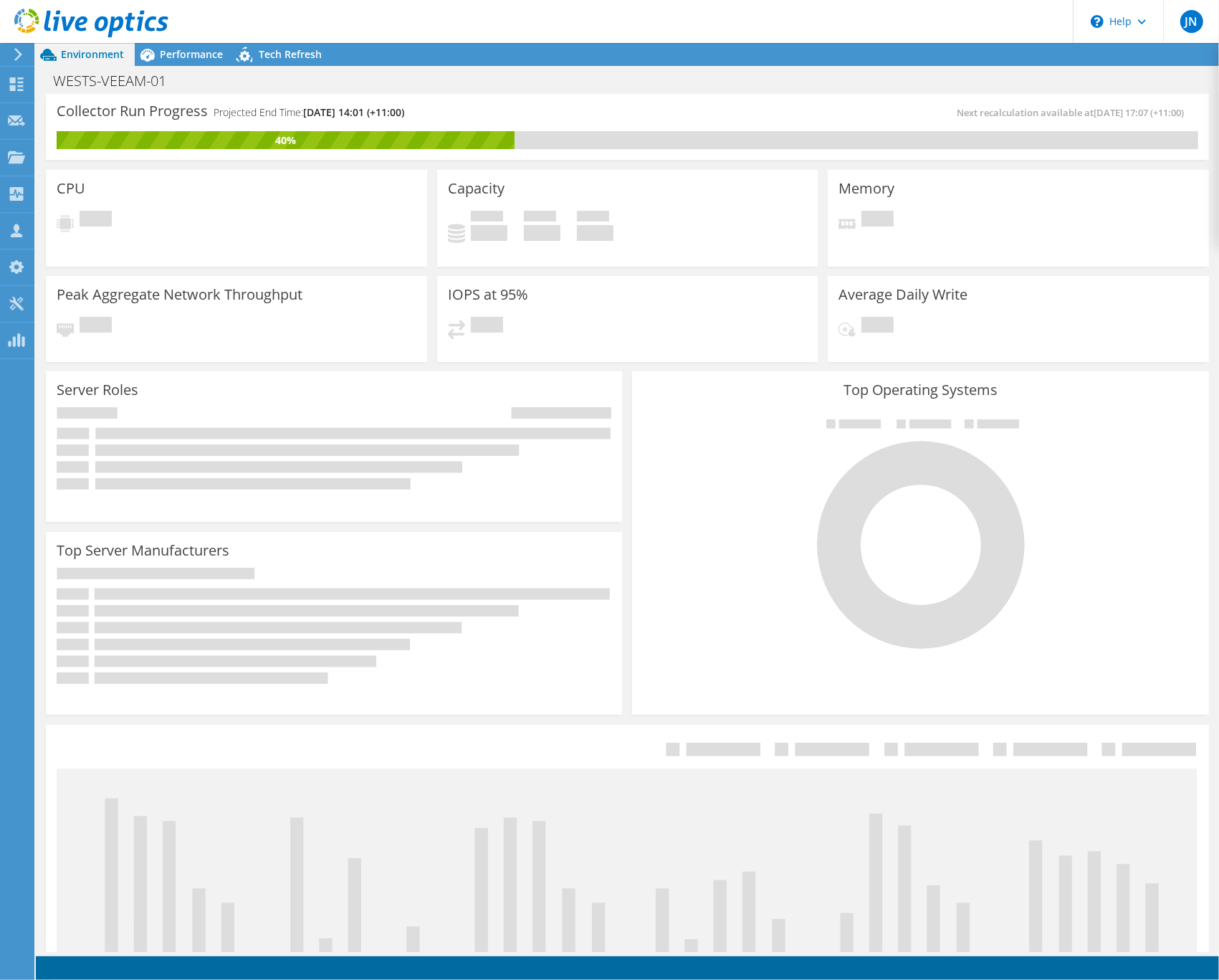
click at [161, 872] on section at bounding box center [627, 967] width 1183 height 24
